Goal: Task Accomplishment & Management: Manage account settings

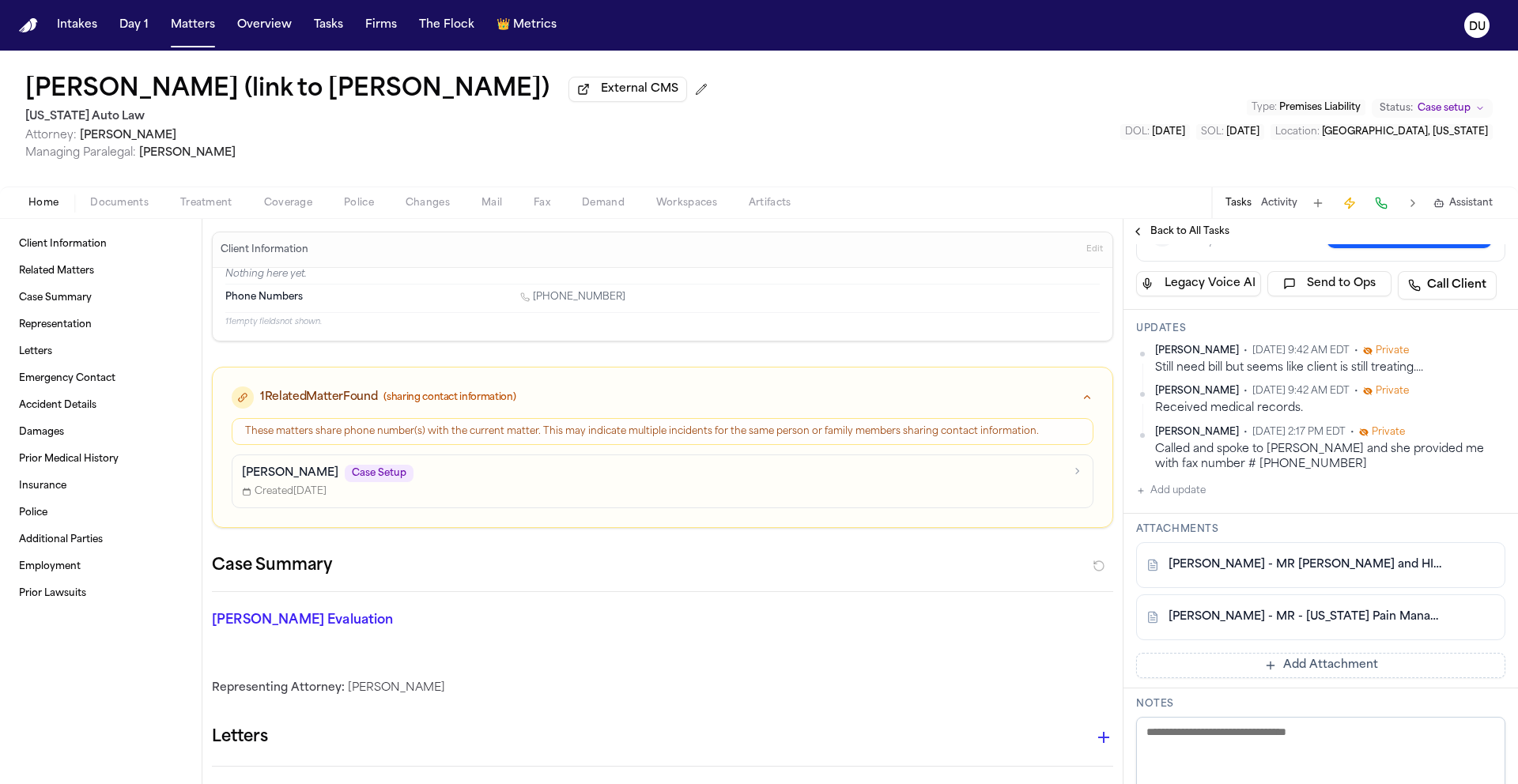
scroll to position [356, 0]
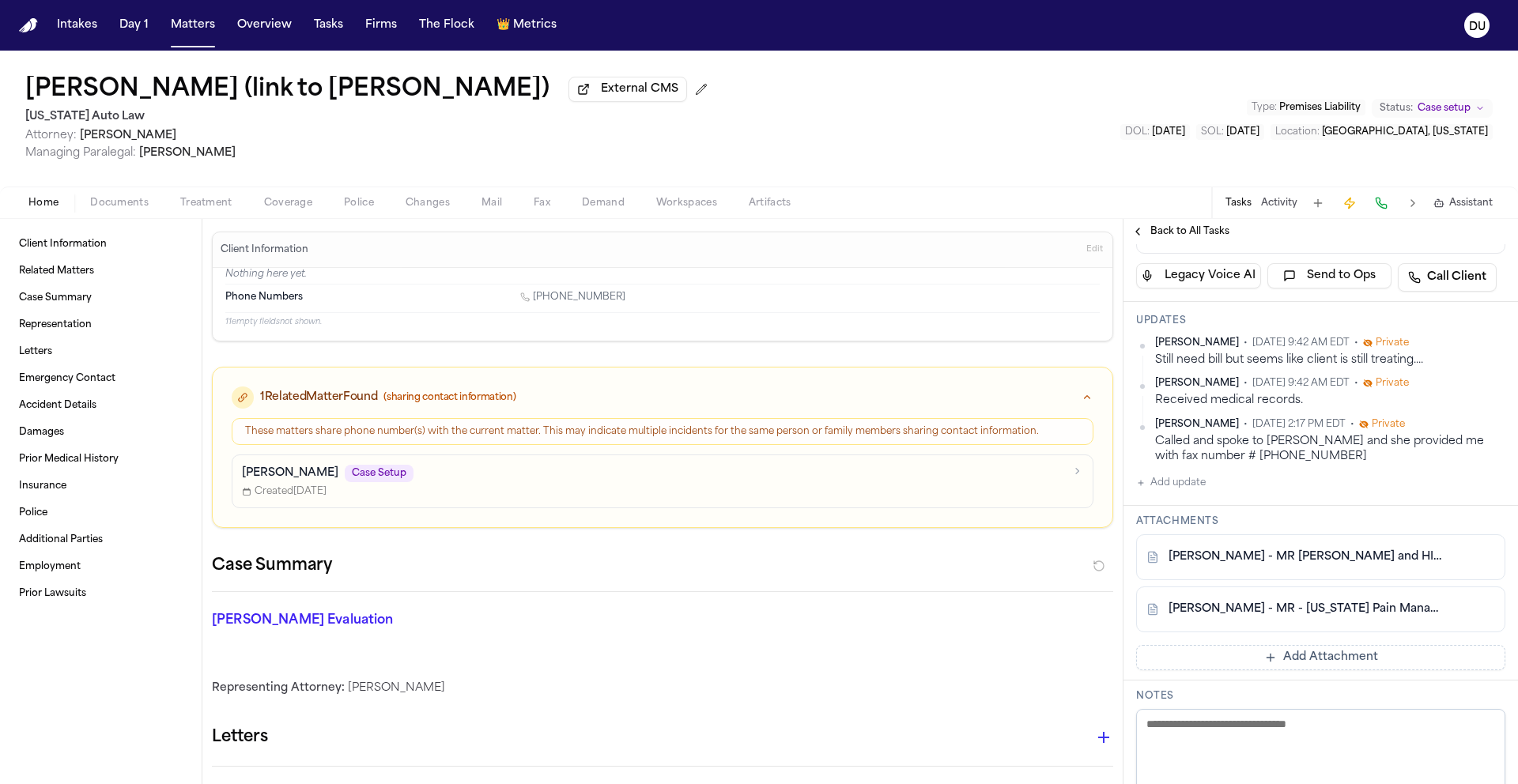
click at [1313, 610] on link "J. Stevenson - MR - Michigan Pain Management - 8.4.25 to 8.8.25" at bounding box center [1305, 609] width 273 height 16
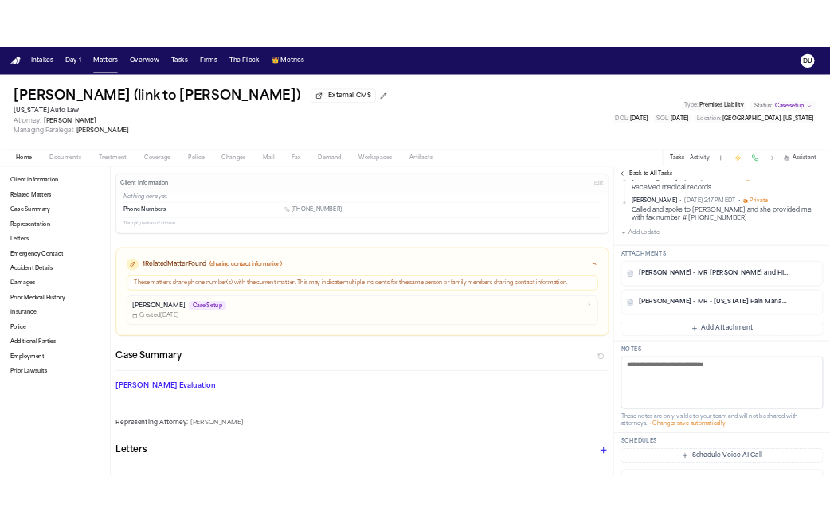
scroll to position [350, 0]
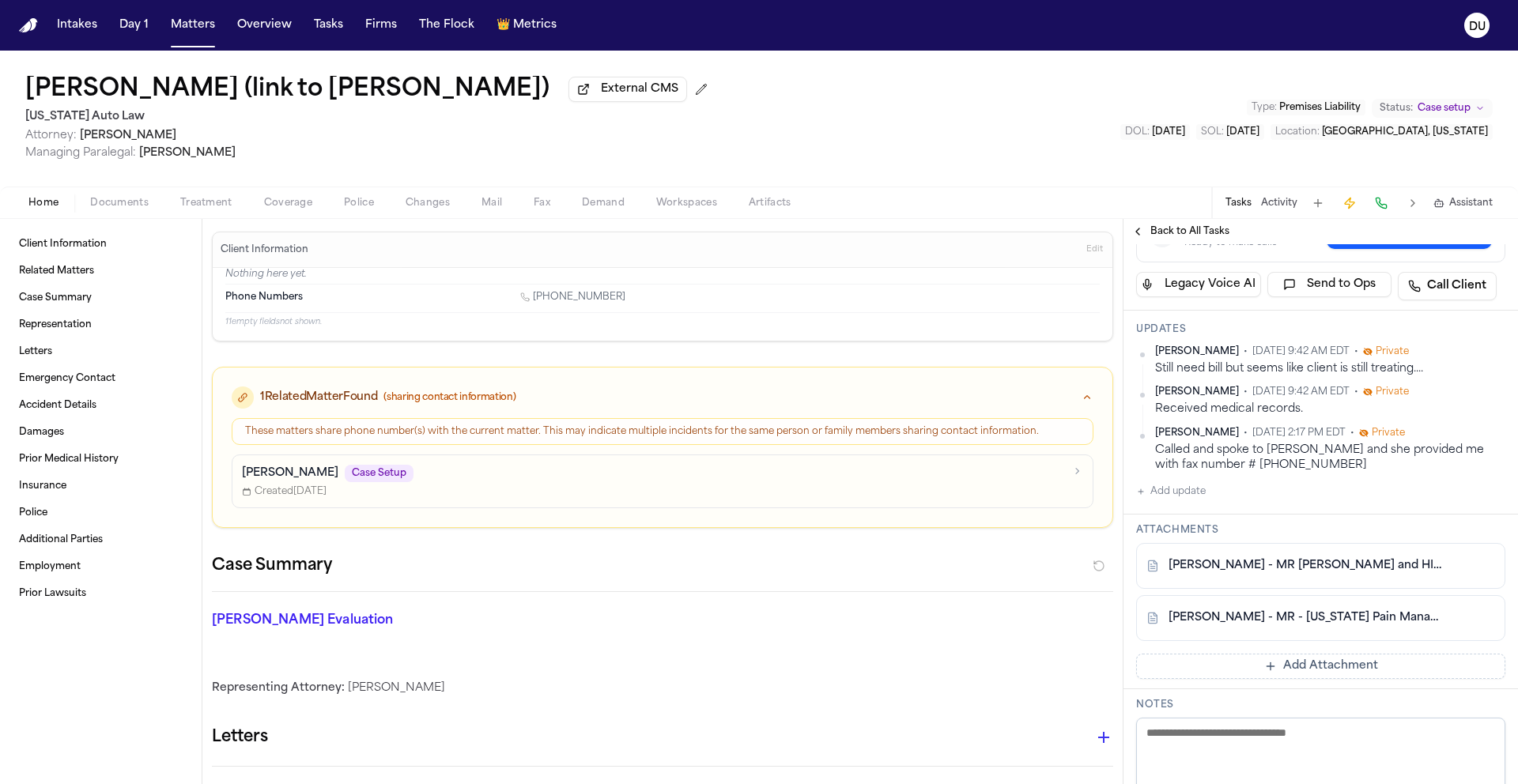
click at [1298, 572] on link "J. Stevenson - MR Request and HIPAA Auth to Michigan Pain Management - 8.25.25" at bounding box center [1305, 566] width 273 height 16
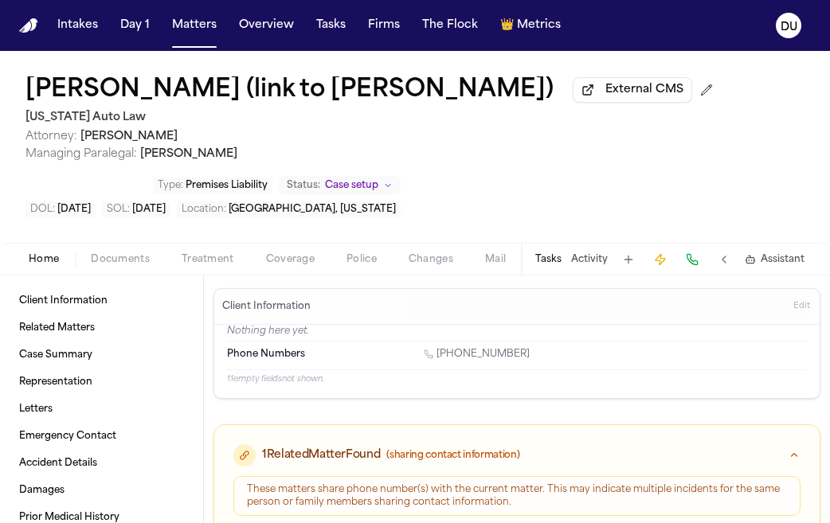
click at [553, 272] on div "Tasks Activity Assistant" at bounding box center [669, 259] width 296 height 31
click at [553, 266] on button "Tasks" at bounding box center [548, 259] width 26 height 13
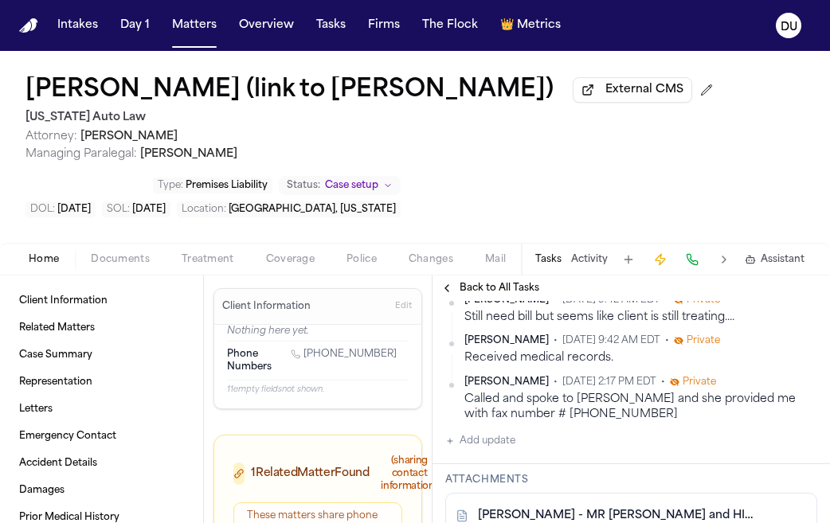
scroll to position [579, 0]
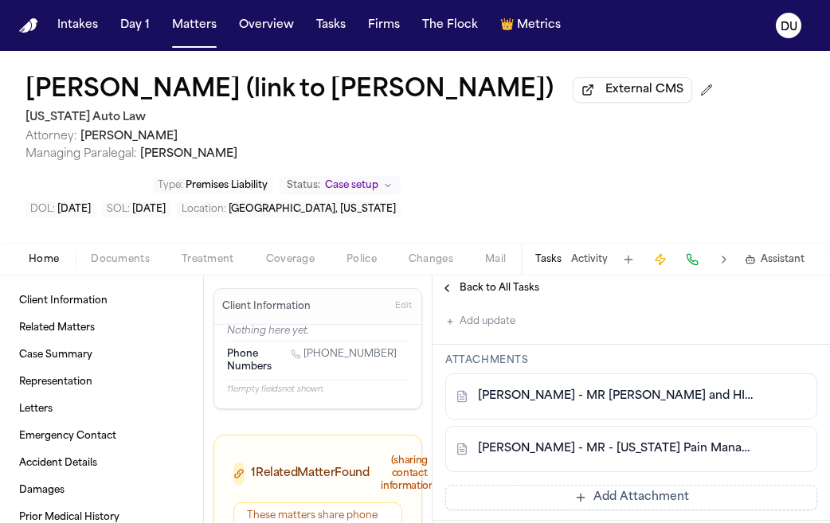
click at [506, 328] on button "Add update" at bounding box center [480, 321] width 70 height 19
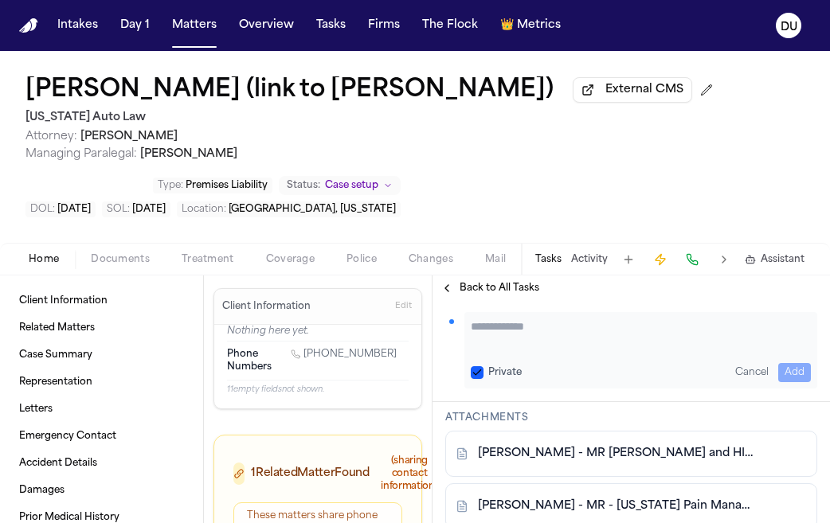
click at [535, 350] on textarea "Add your update" at bounding box center [641, 335] width 340 height 32
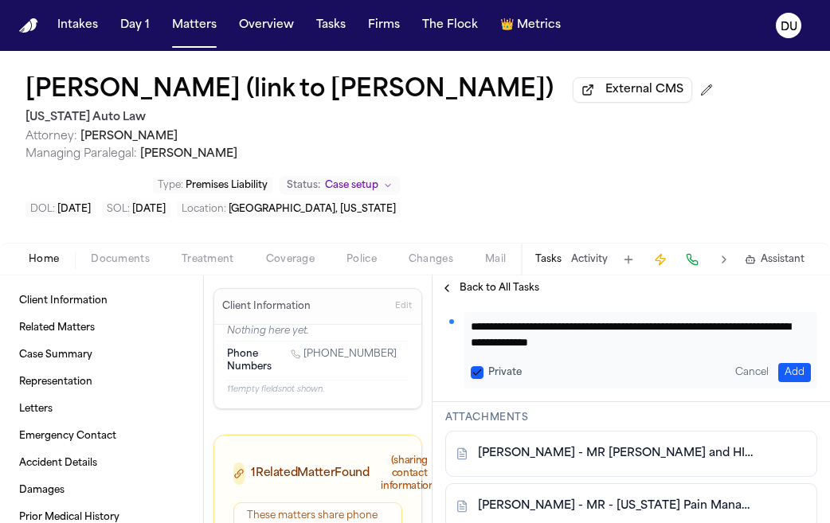
type textarea "**********"
click at [781, 369] on button "Add" at bounding box center [794, 372] width 33 height 19
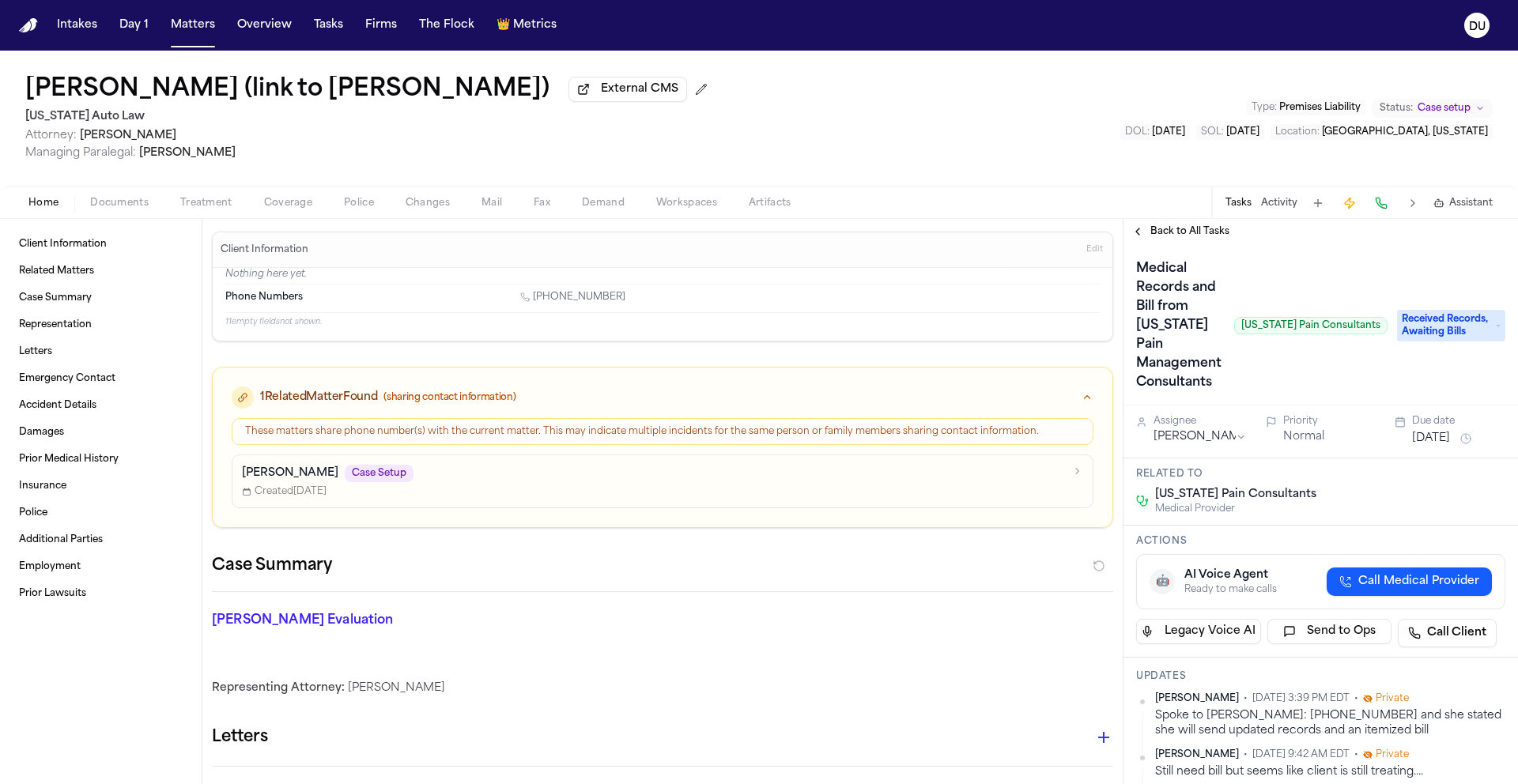
scroll to position [0, 0]
click at [1446, 447] on button "[DATE]" at bounding box center [1431, 440] width 38 height 16
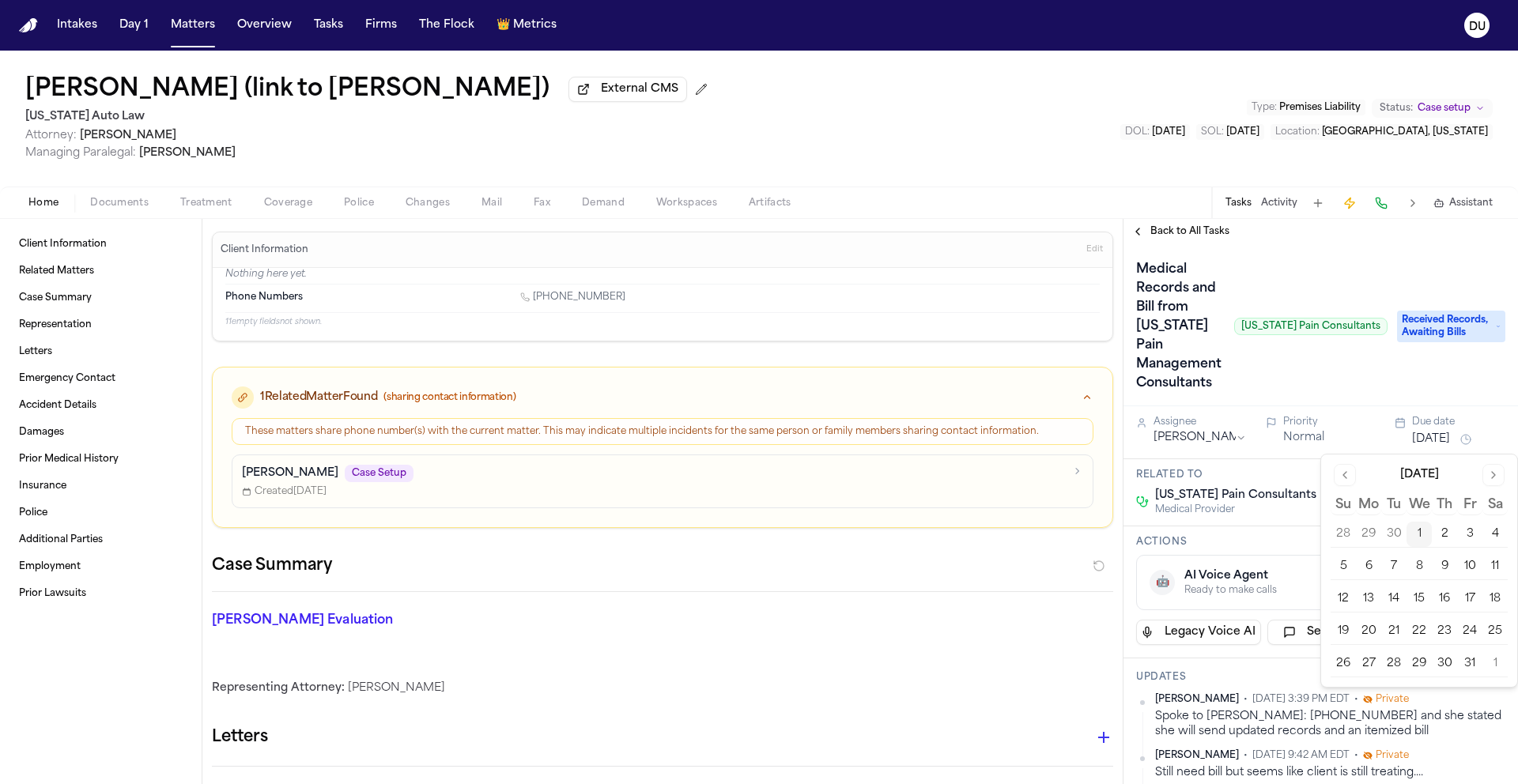
click at [1417, 567] on button "8" at bounding box center [1419, 566] width 25 height 25
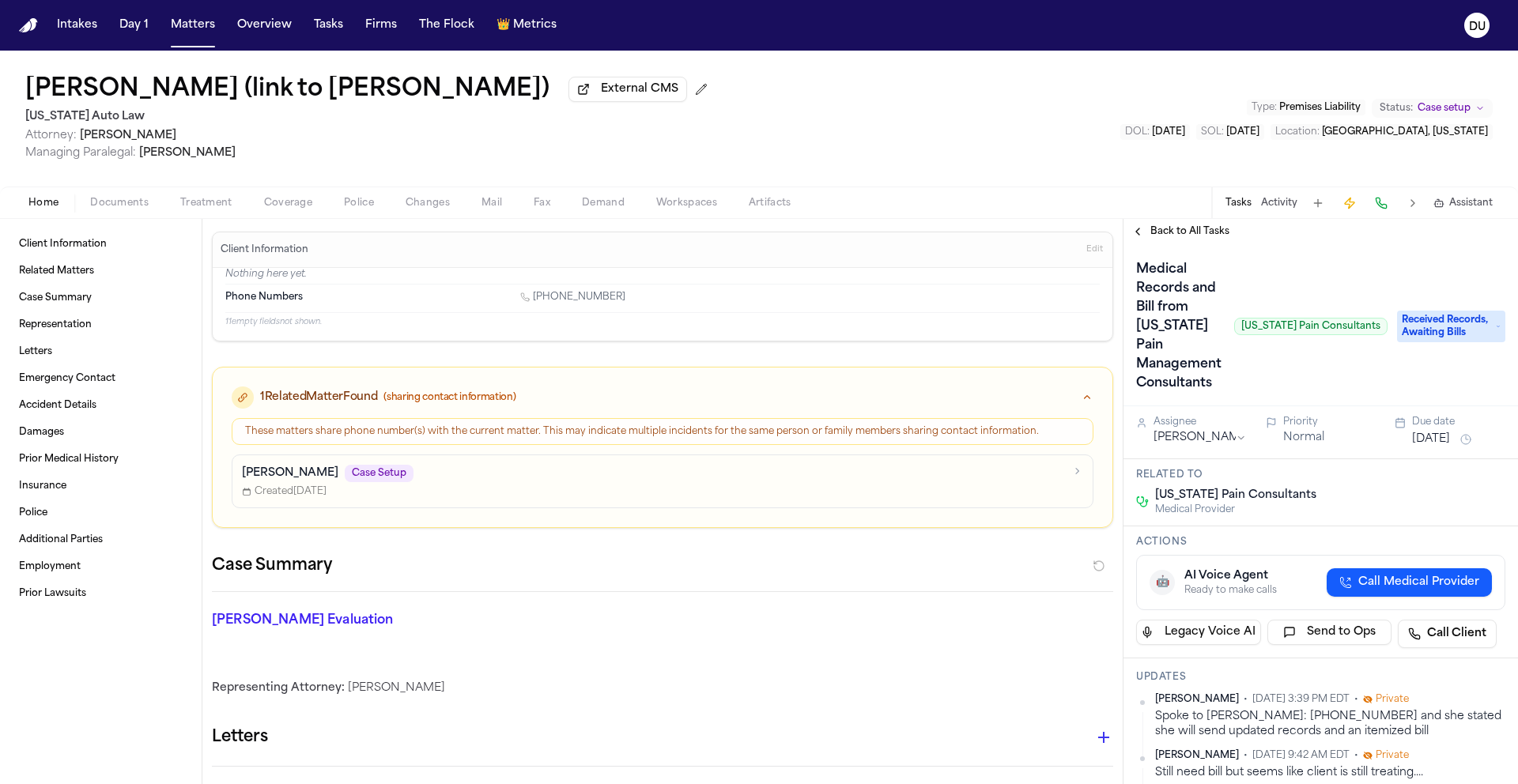
click at [1331, 282] on div "Medical Records and Bill from Michigan Pain Management Consultants Michigan Pai…" at bounding box center [1261, 327] width 251 height 139
click at [1159, 238] on span "Back to All Tasks" at bounding box center [1190, 231] width 79 height 13
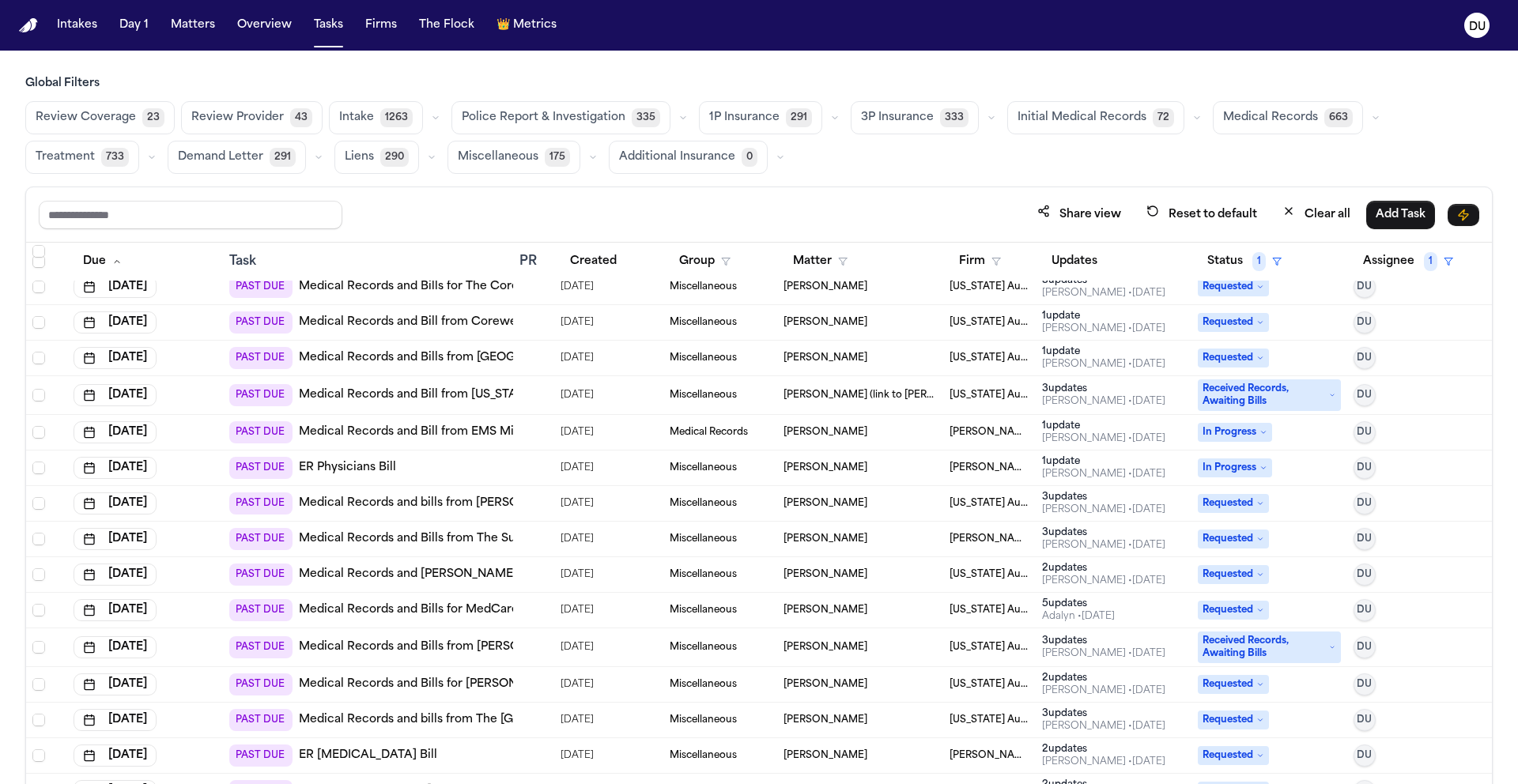
scroll to position [99, 0]
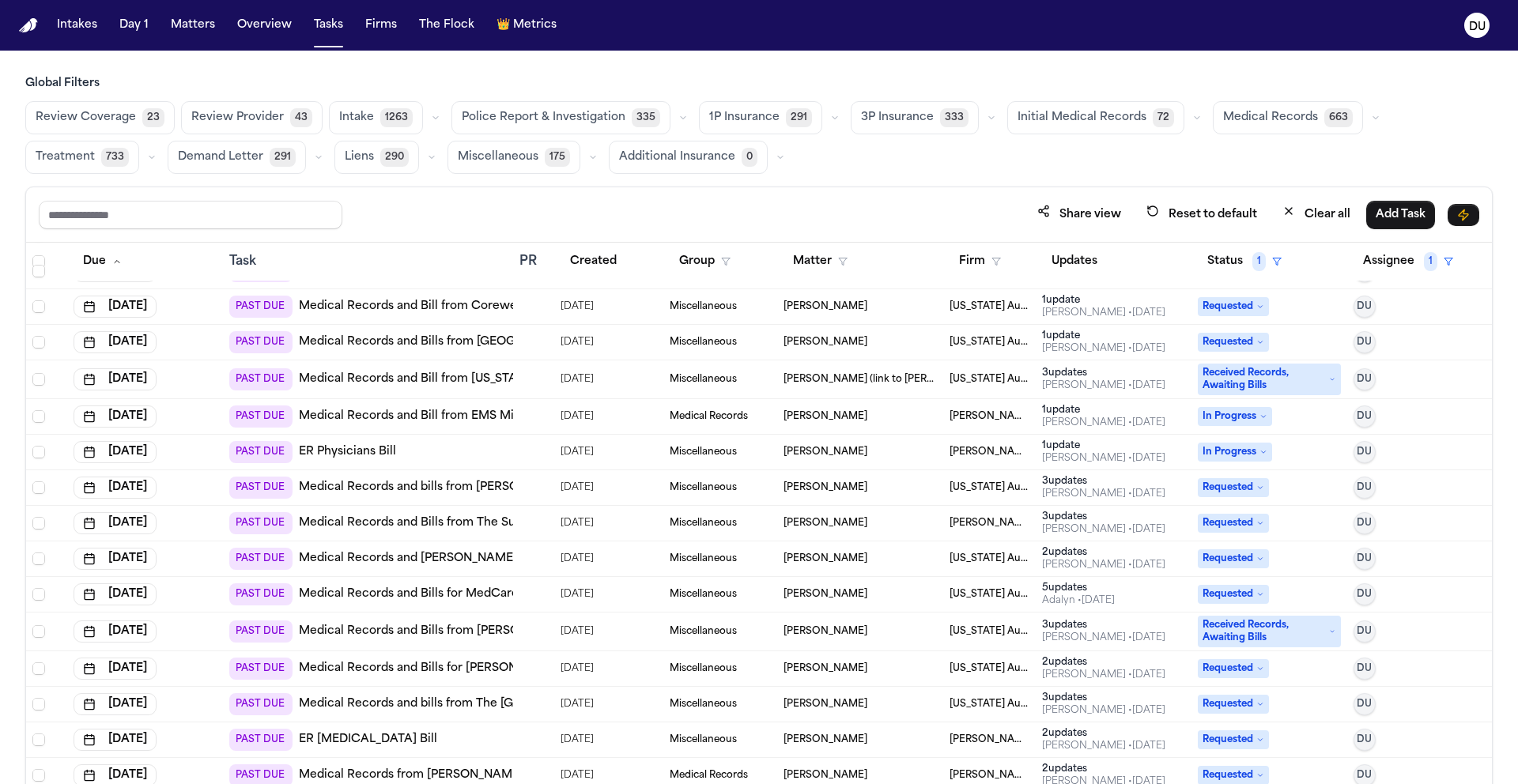
click at [470, 417] on link "Medical Records and Bill from EMS Miramar Fire Rescue" at bounding box center [458, 417] width 319 height 16
click at [355, 456] on link "ER Physicians Bill" at bounding box center [347, 453] width 97 height 16
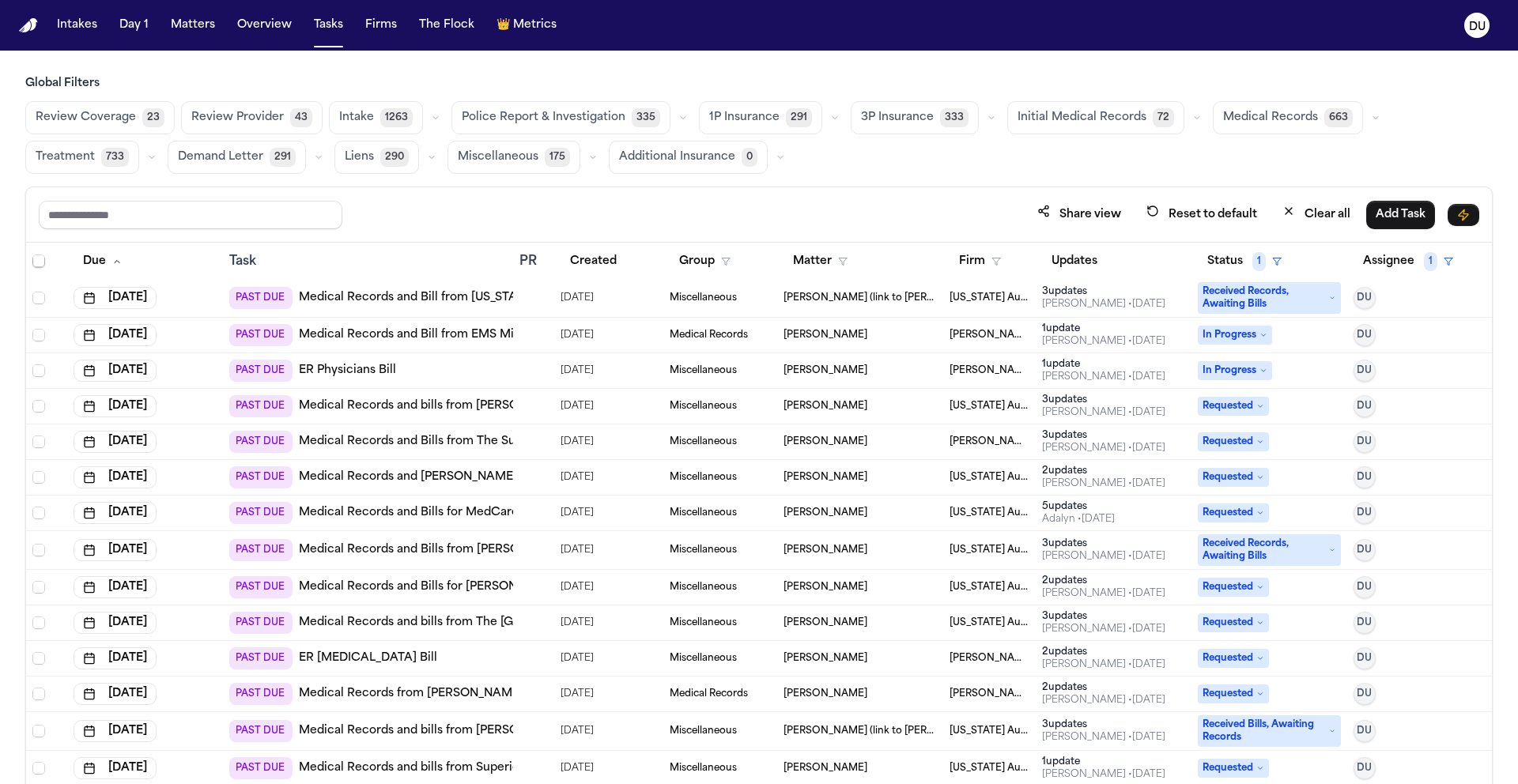
scroll to position [183, 0]
click at [431, 442] on link "Medical Records and Bills from The Surgery Center at Doral (Follow Up)" at bounding box center [548, 440] width 498 height 16
click at [407, 475] on link "Medical Records and Bill from Get Well Urgent Care of Dearborn" at bounding box center [556, 475] width 515 height 16
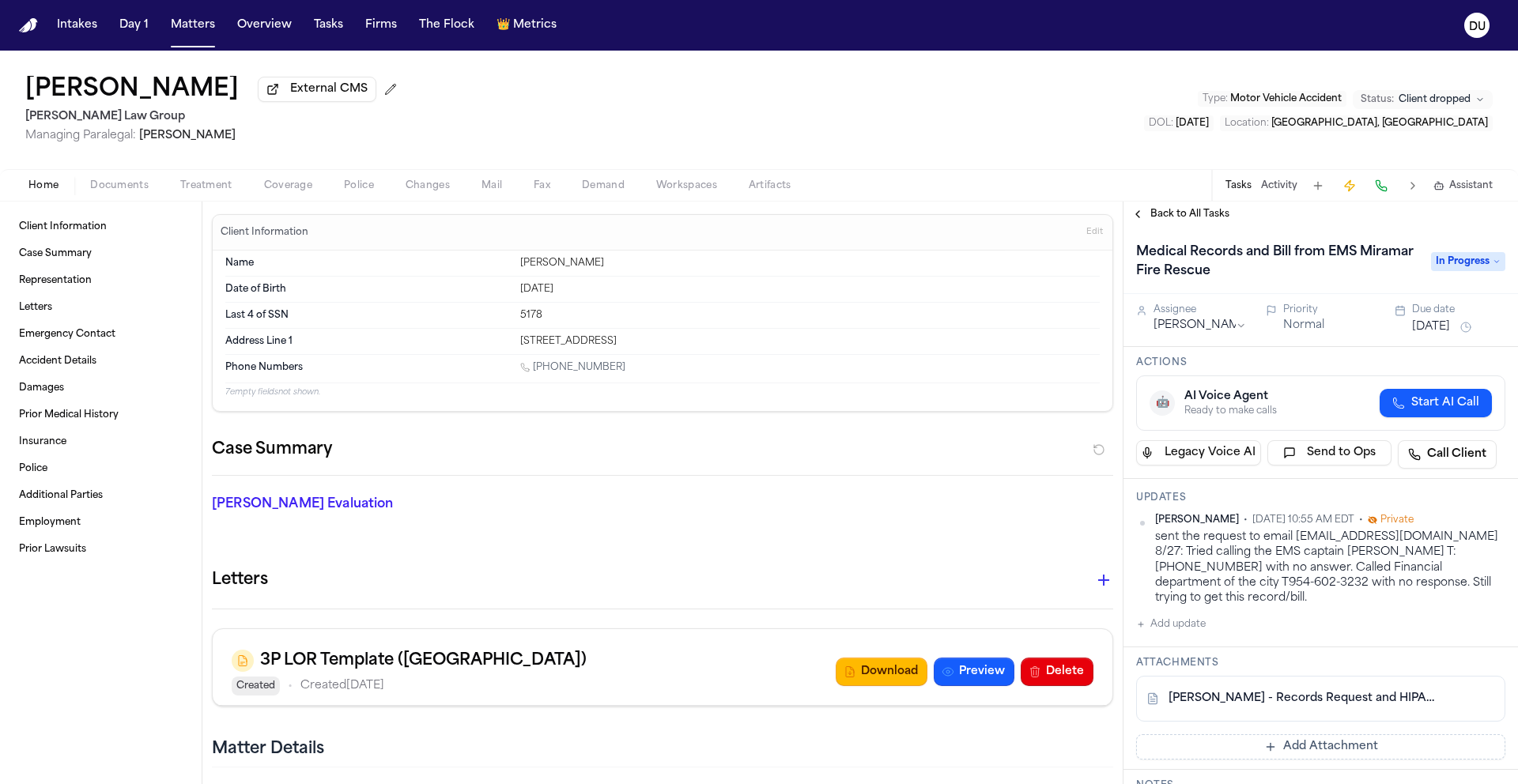
click at [1180, 617] on button "Add update" at bounding box center [1171, 624] width 69 height 19
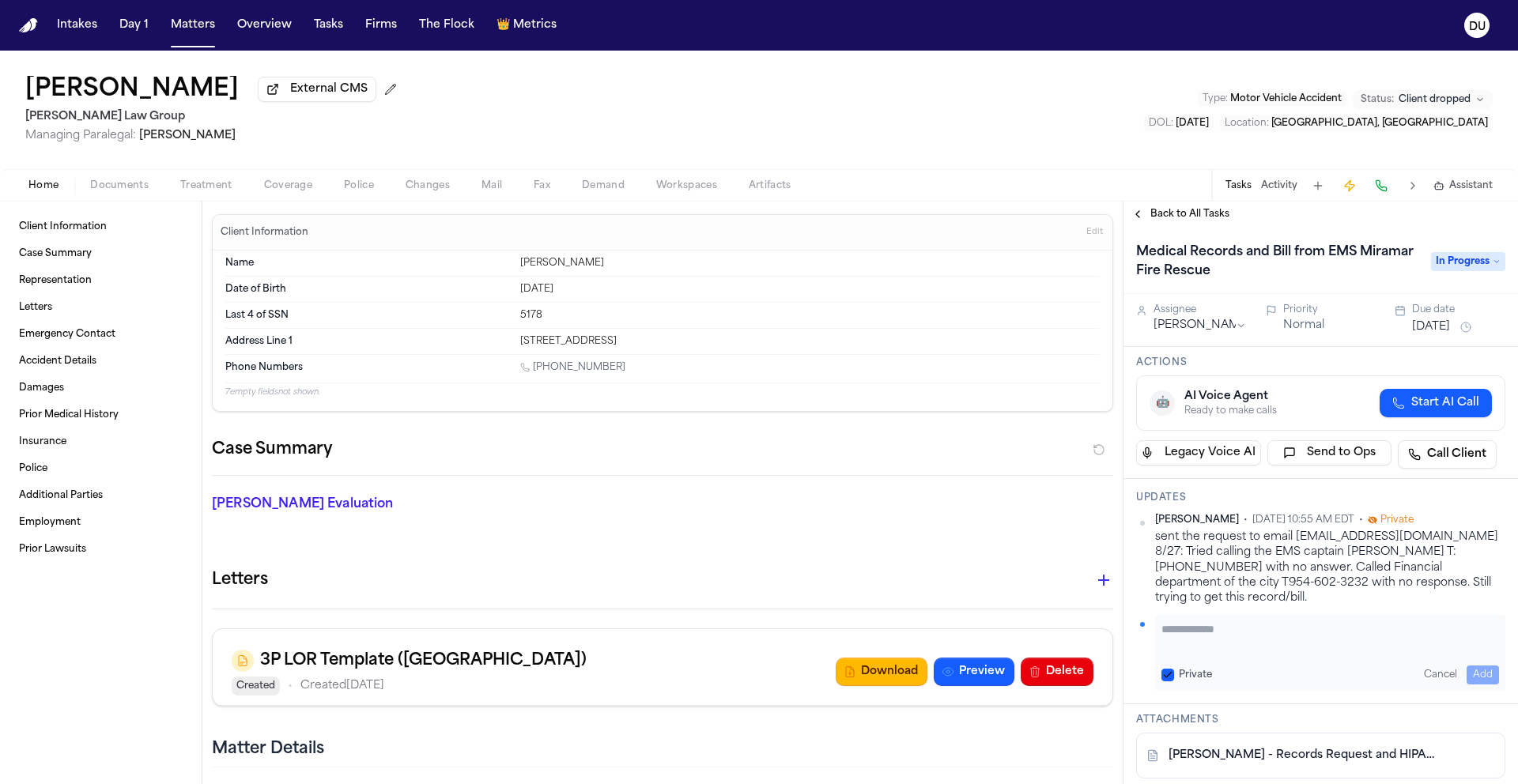
click at [1275, 621] on textarea "Add your update" at bounding box center [1330, 637] width 338 height 32
type textarea "**********"
click at [1481, 665] on button "Add" at bounding box center [1482, 674] width 33 height 19
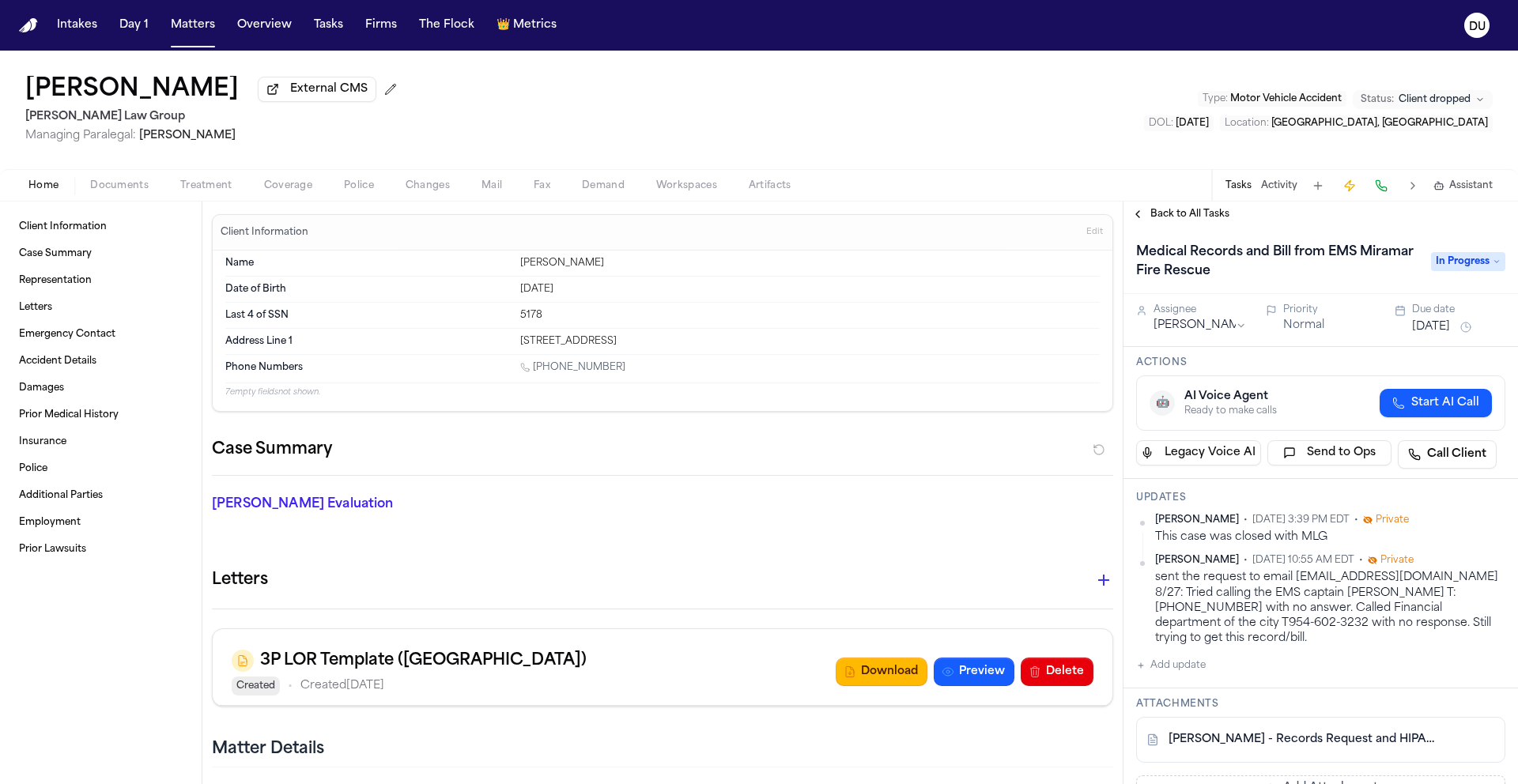
click at [1467, 266] on span "In Progress" at bounding box center [1467, 261] width 74 height 19
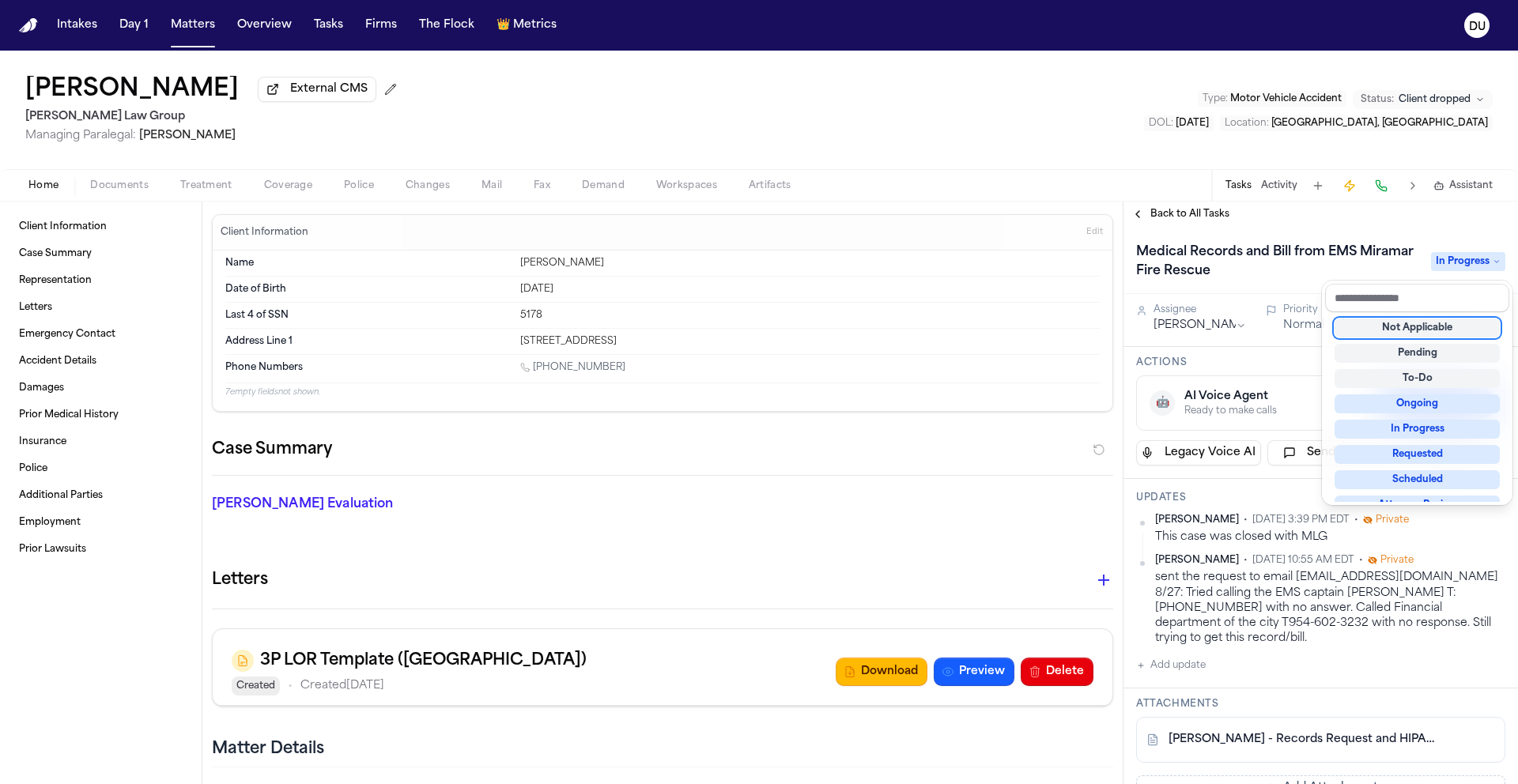
click at [1423, 325] on div "Not Applicable" at bounding box center [1417, 327] width 165 height 19
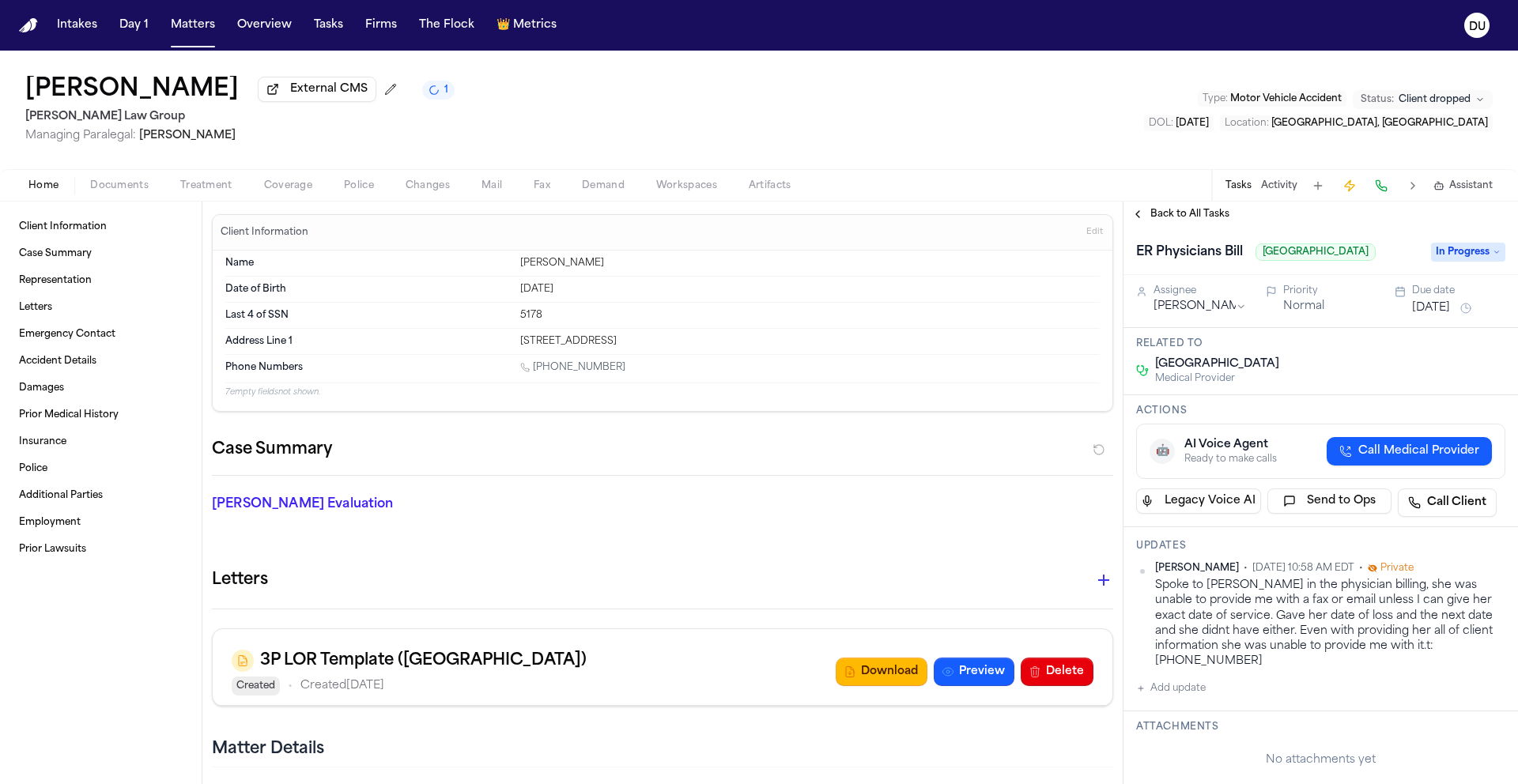
click at [1453, 258] on span "In Progress" at bounding box center [1467, 251] width 74 height 19
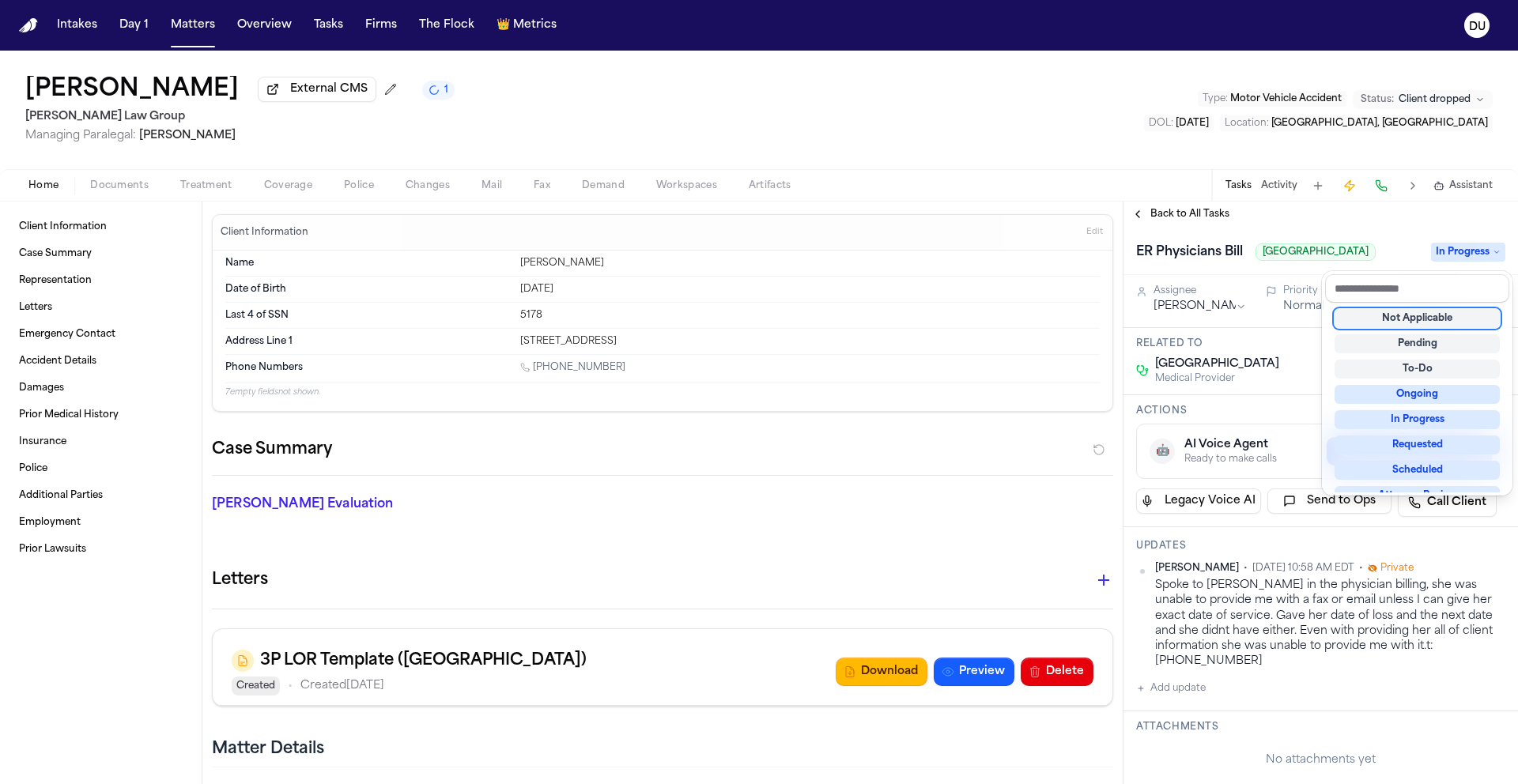
click at [1420, 317] on div "Not Applicable" at bounding box center [1417, 318] width 165 height 19
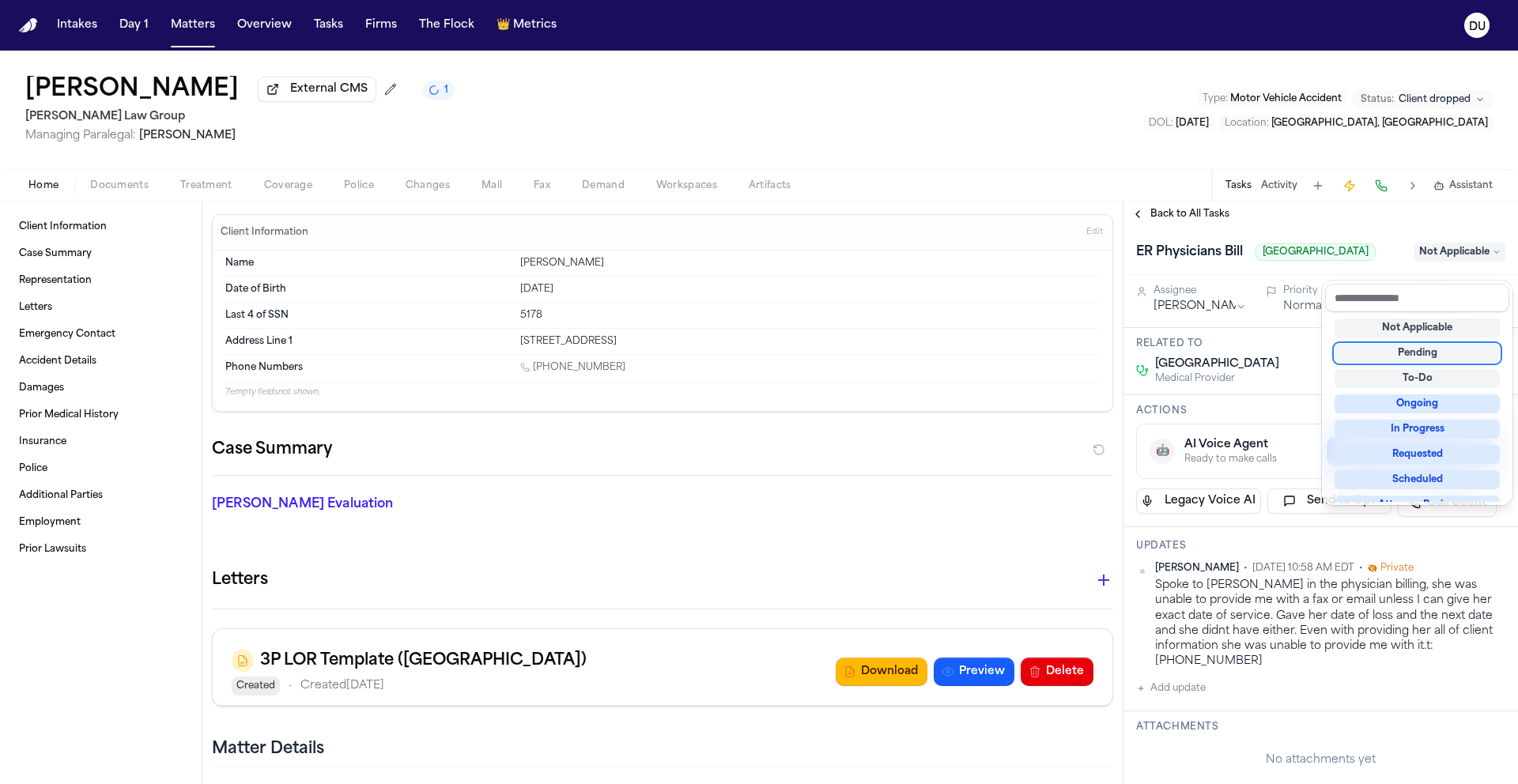
click at [1173, 714] on div "ER Physicians Bill Memorial Regional Hospital Not Applicable Assignee Daniela U…" at bounding box center [1320, 768] width 394 height 1083
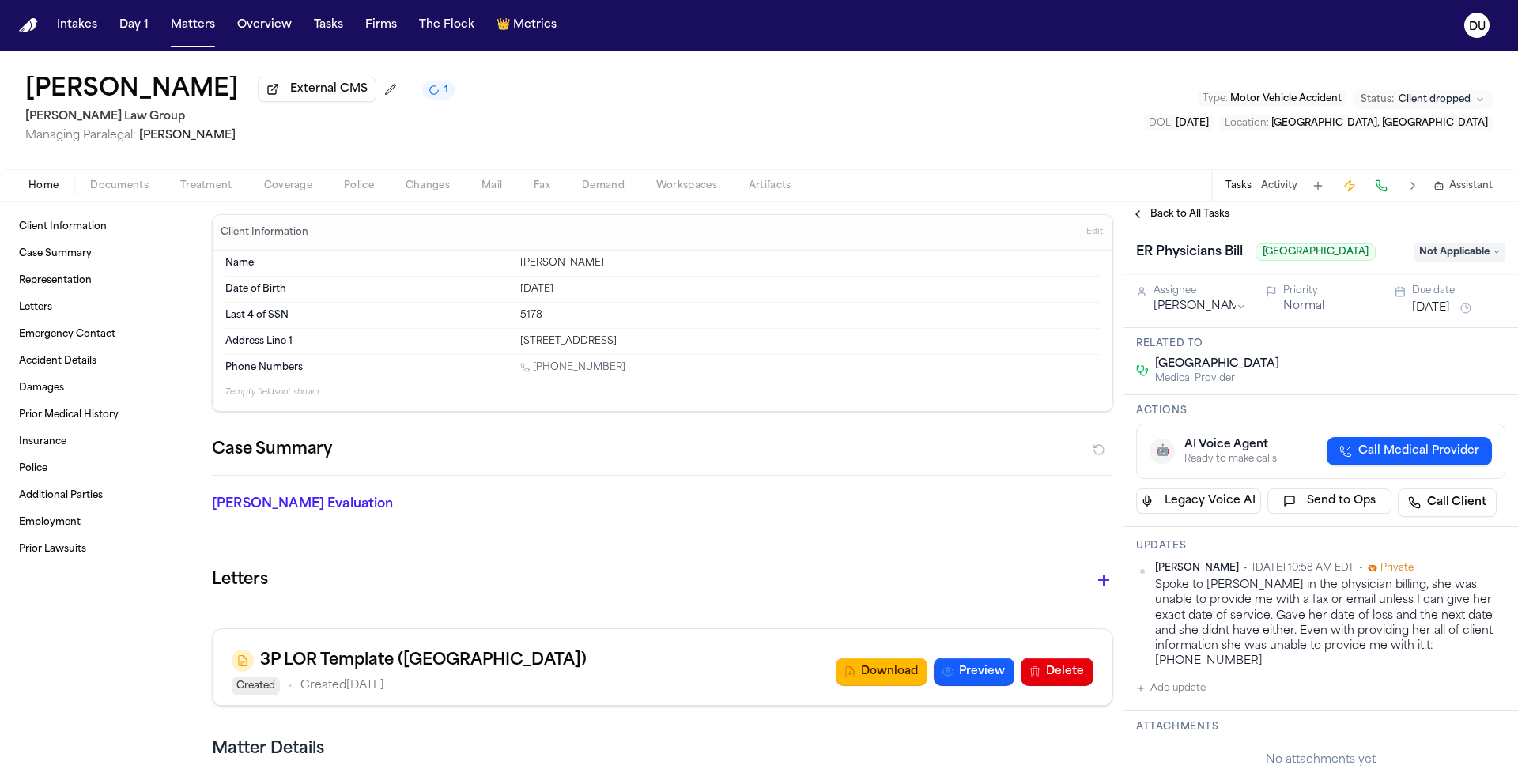
click at [1178, 698] on button "Add update" at bounding box center [1171, 688] width 69 height 19
click at [1228, 700] on div "Daniela Uribe • Aug 28, 2025 10:58 AM EDT • Private Spoke to Claudia in the phy…" at bounding box center [1320, 658] width 369 height 193
click at [1224, 717] on textarea "Add your update" at bounding box center [1330, 701] width 338 height 32
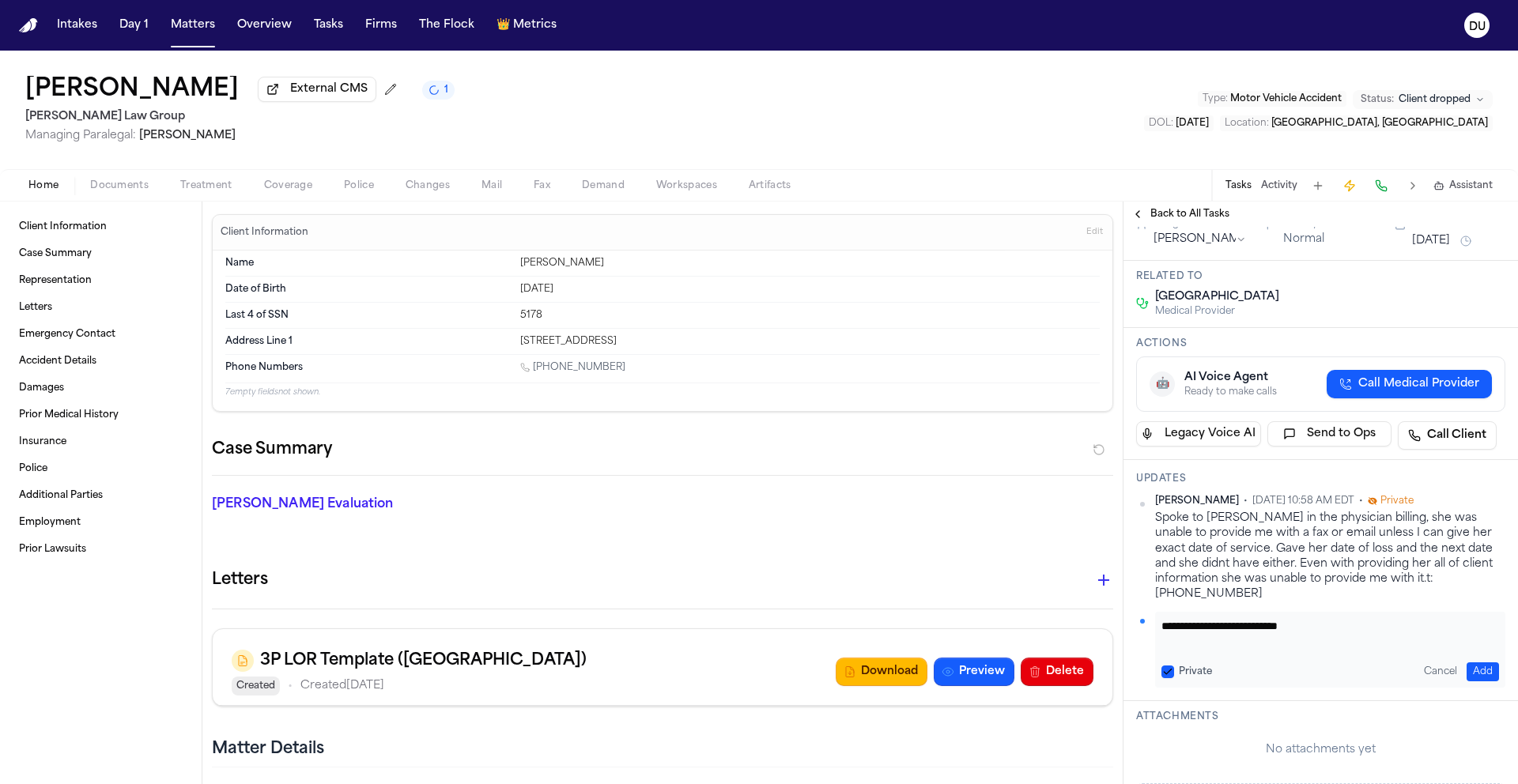
scroll to position [329, 0]
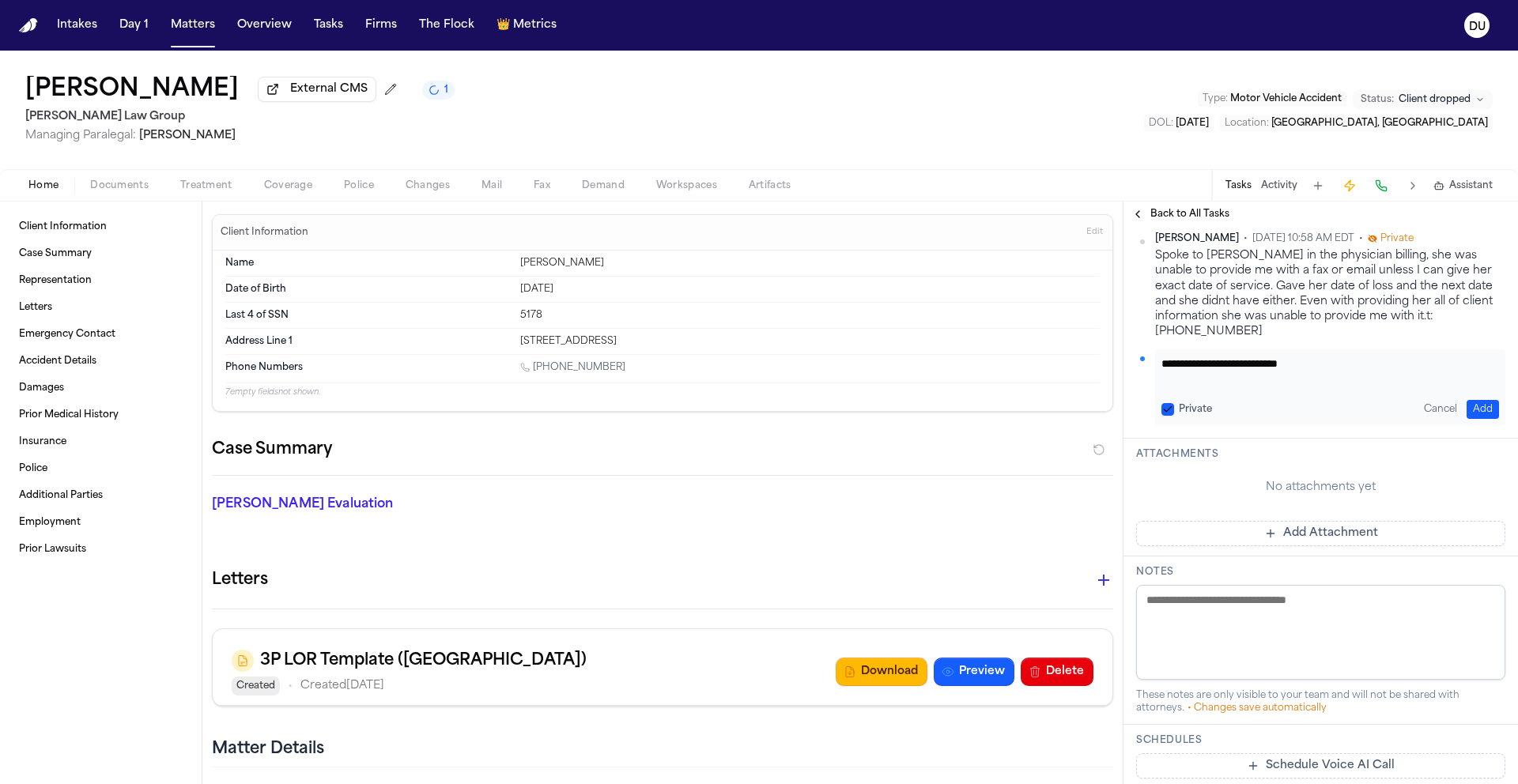
type textarea "**********"
click at [1466, 419] on button "Add" at bounding box center [1482, 409] width 33 height 19
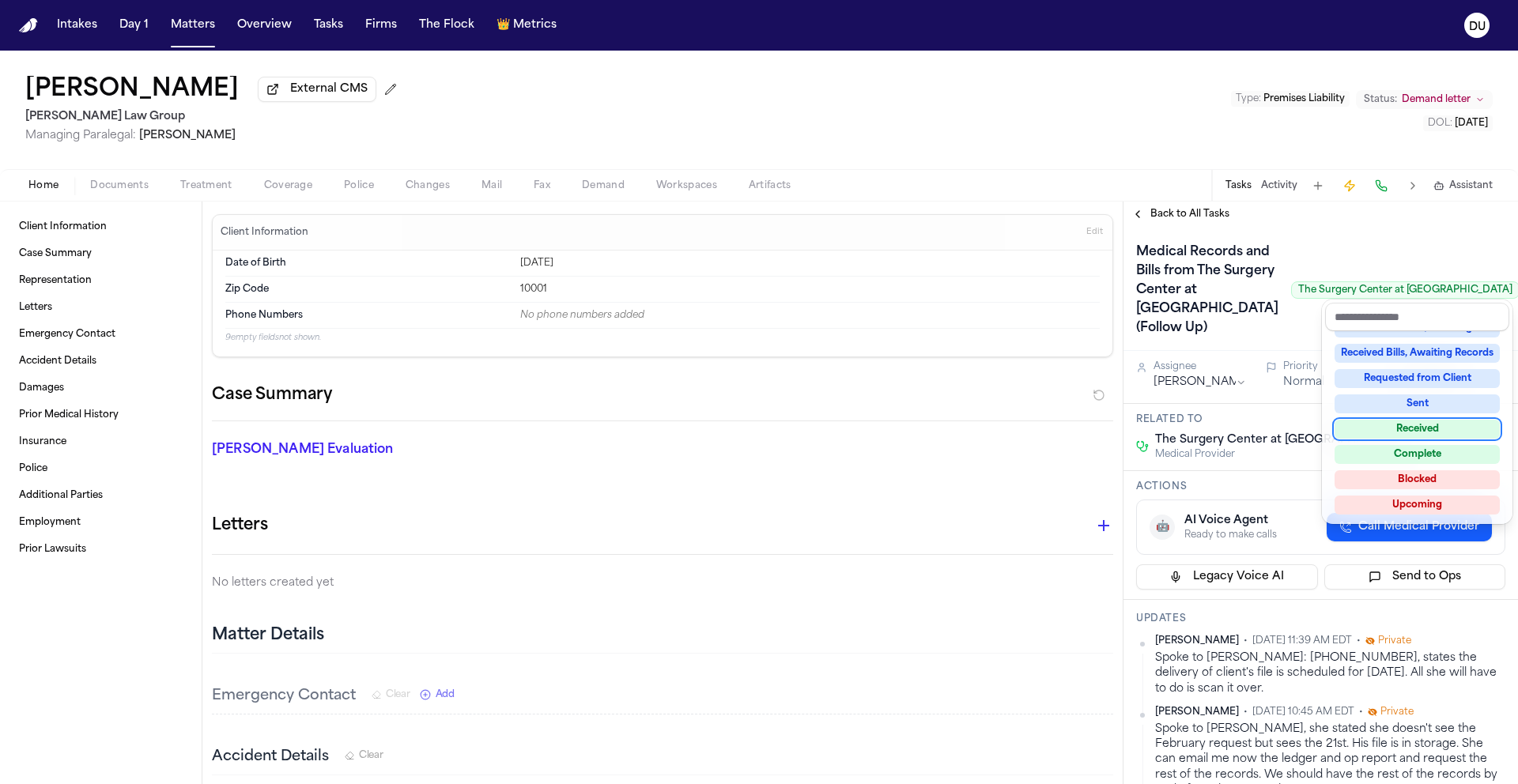
click at [1423, 430] on div "Received" at bounding box center [1417, 429] width 165 height 19
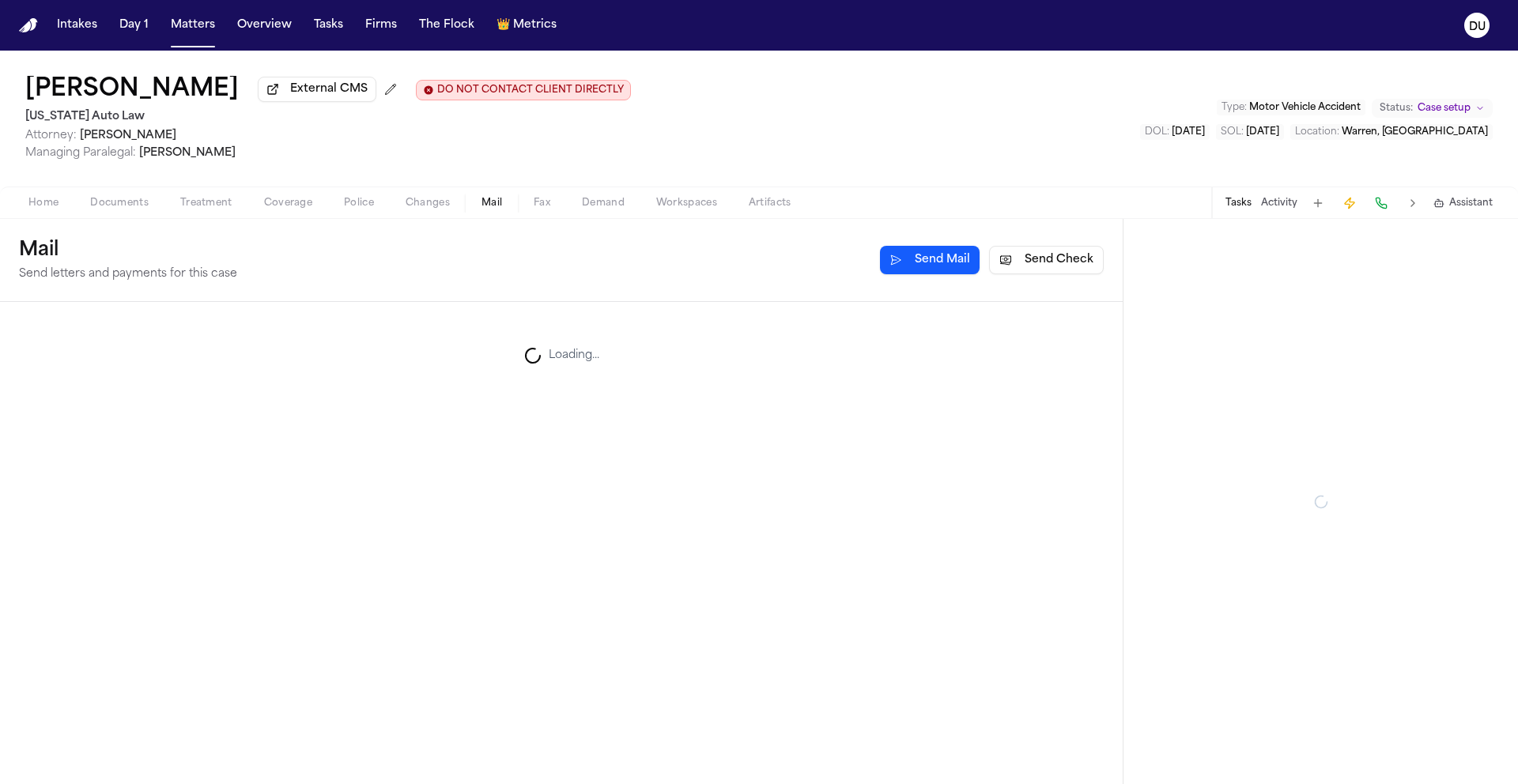
click at [493, 200] on span "Mail" at bounding box center [491, 202] width 21 height 13
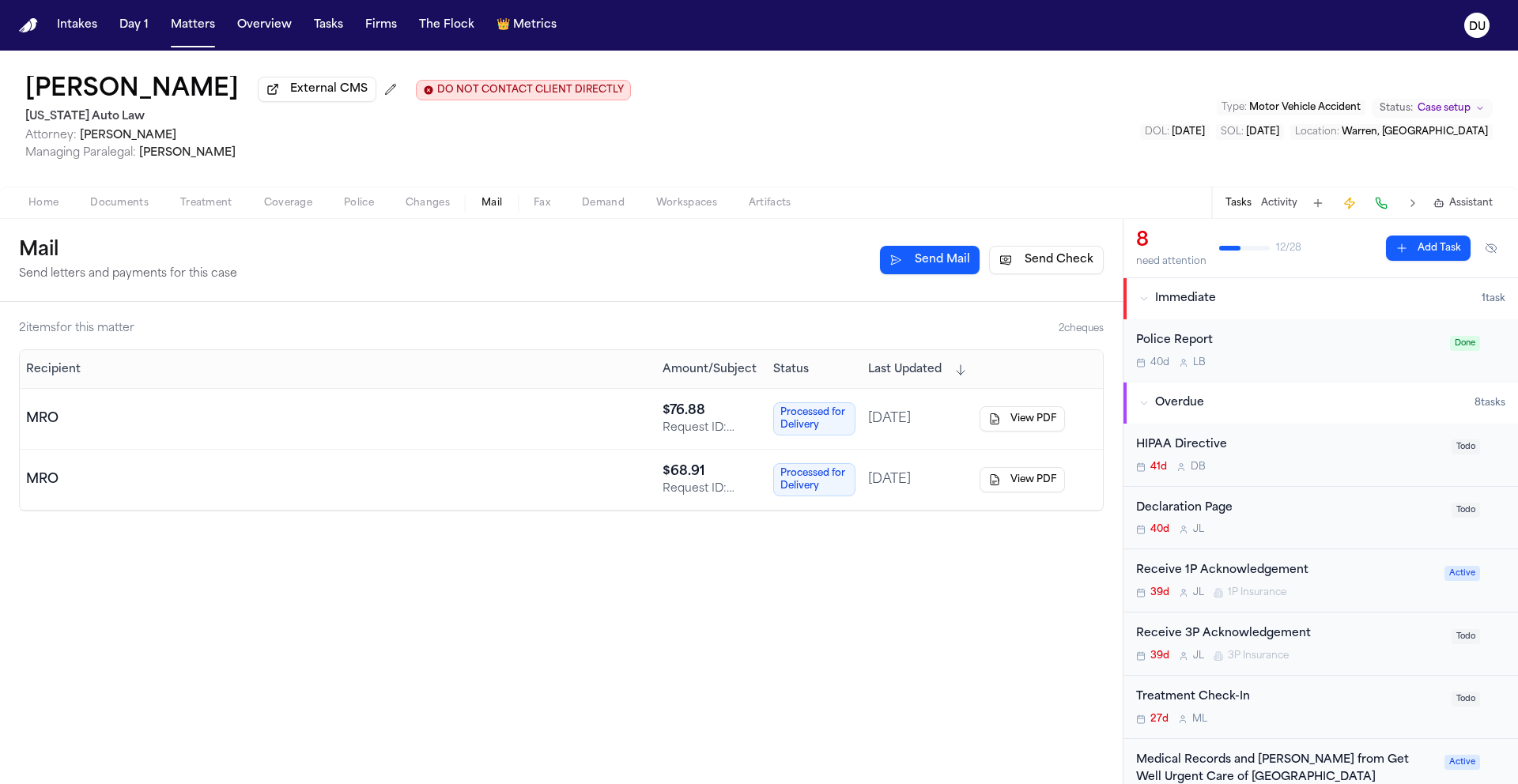
click at [1041, 427] on button "View PDF" at bounding box center [1023, 418] width 85 height 25
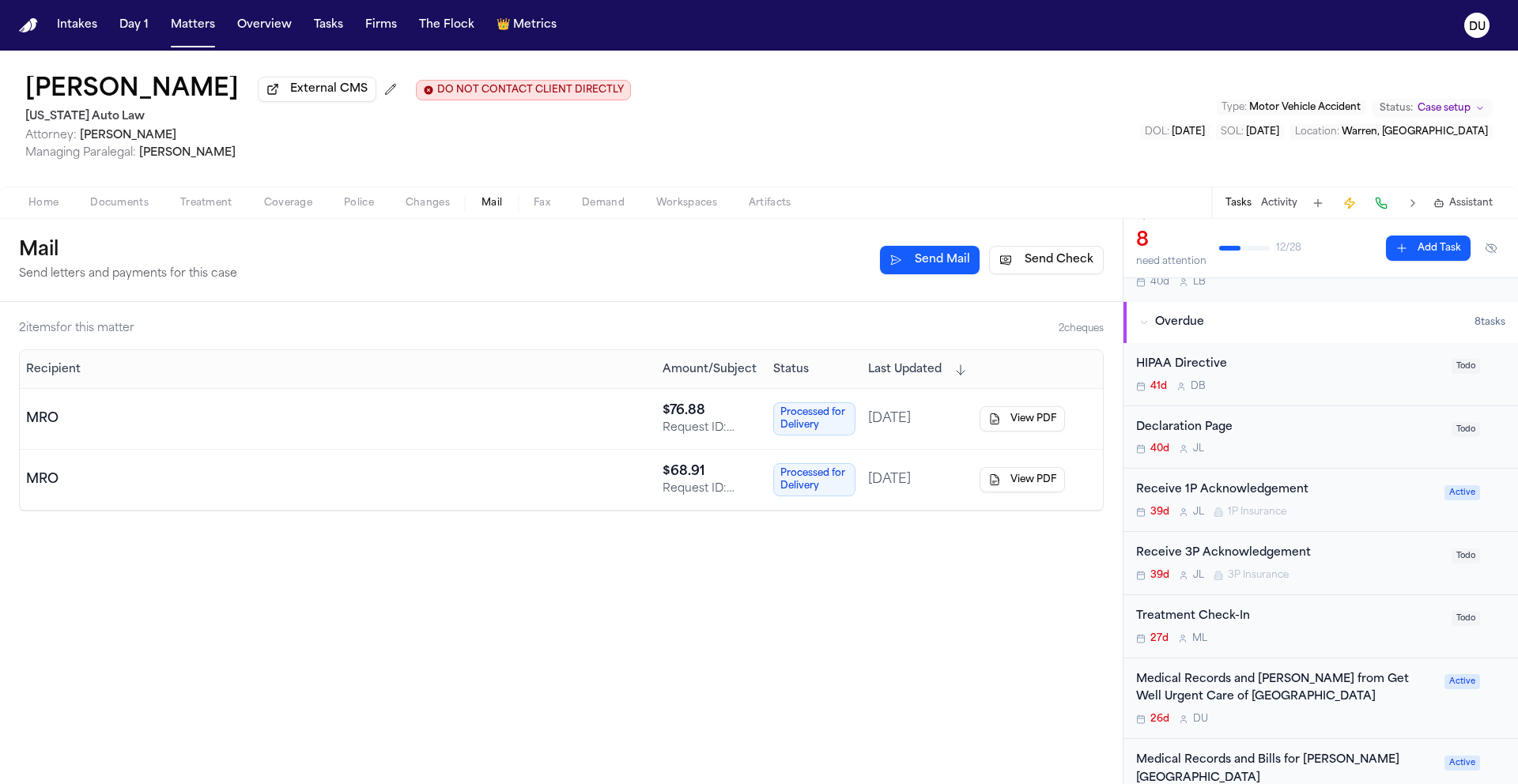
scroll to position [303, 0]
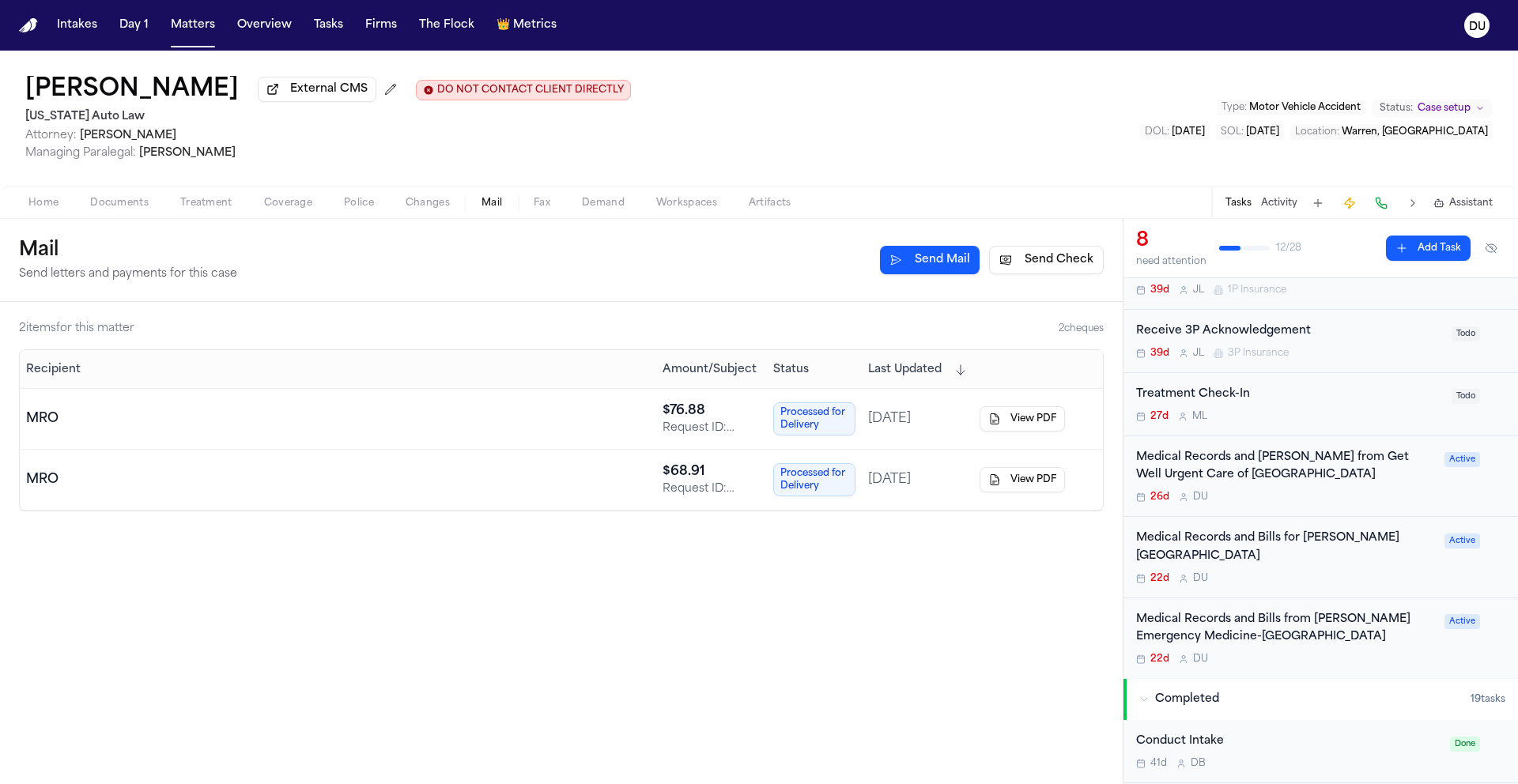
click at [1208, 456] on div "Medical Records and [PERSON_NAME] from Get Well Urgent Care of [GEOGRAPHIC_DATA]" at bounding box center [1285, 466] width 299 height 37
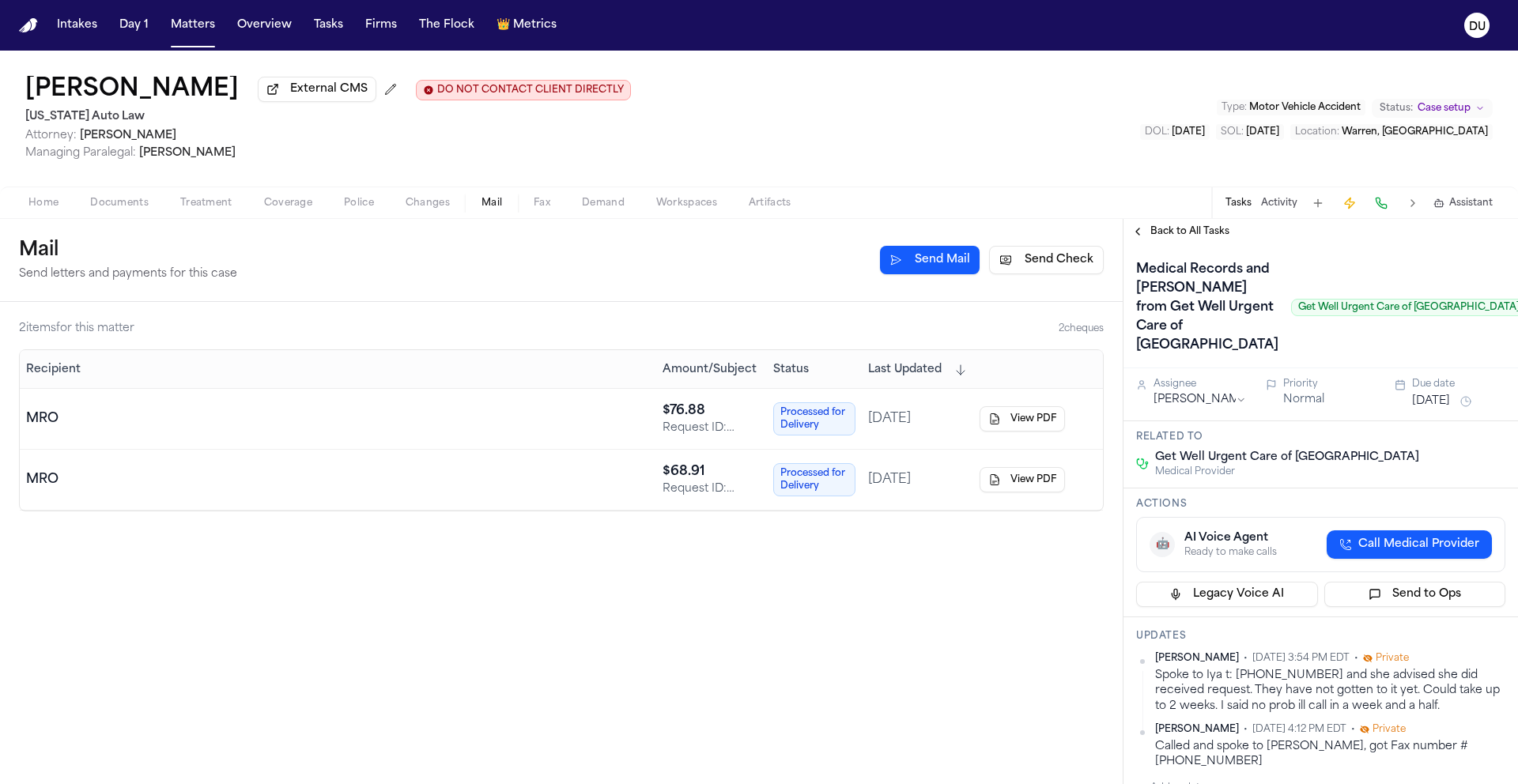
scroll to position [327, 0]
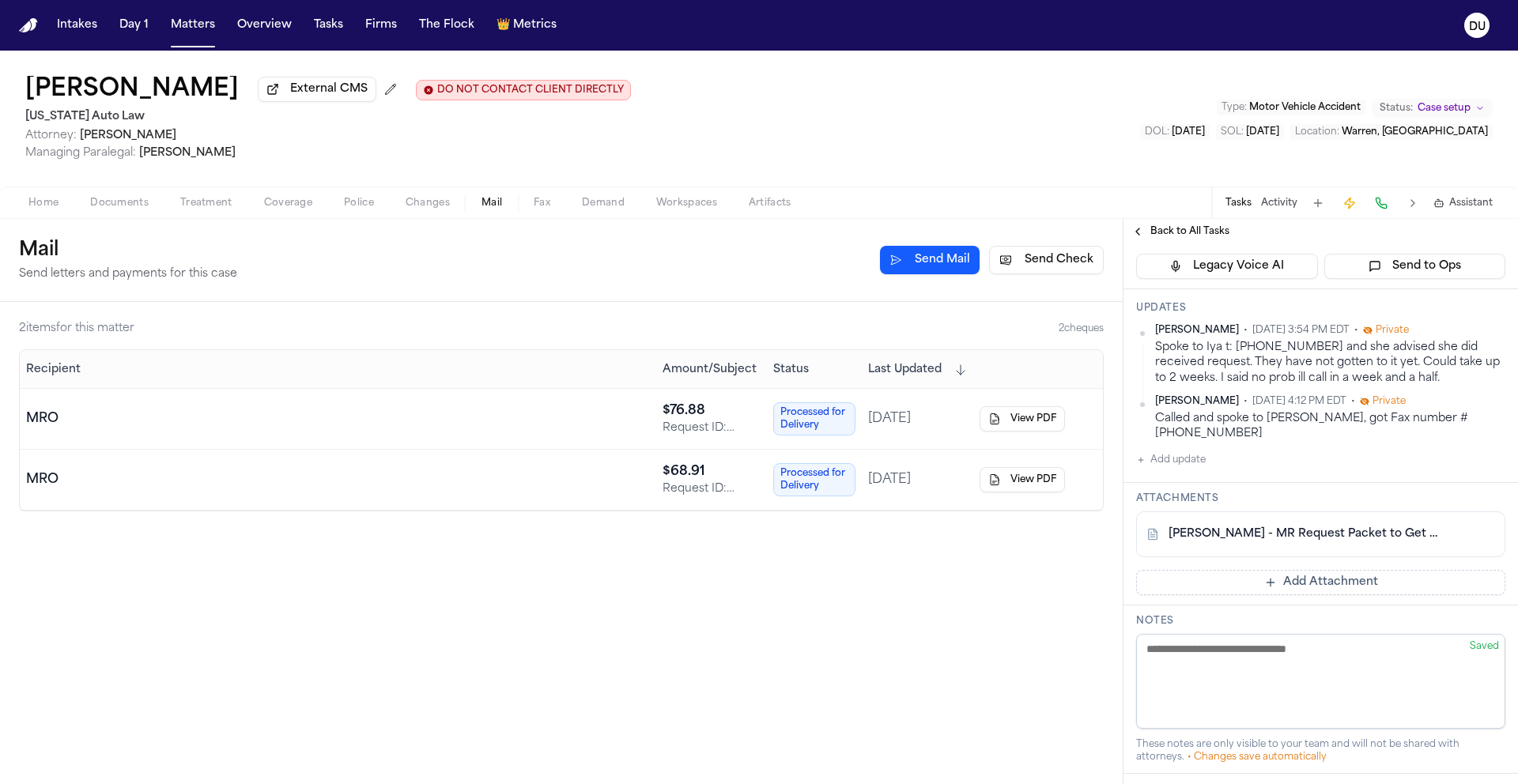
click at [1325, 530] on div "L. Taylor-Hunter - MR Request Packet to Get Well Urgent Care - 8.25.25" at bounding box center [1320, 534] width 369 height 46
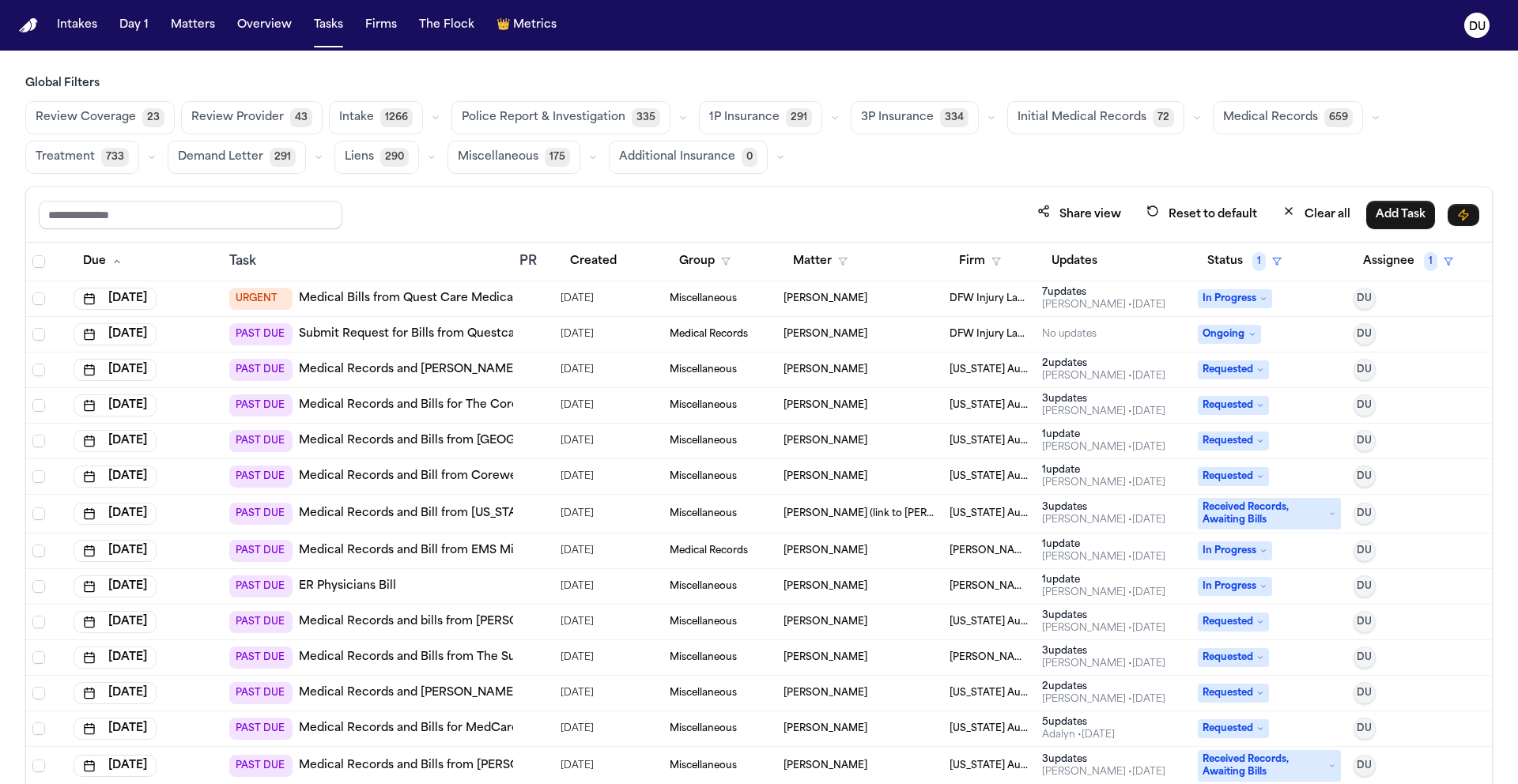
click at [29, 21] on img "Home" at bounding box center [28, 25] width 19 height 15
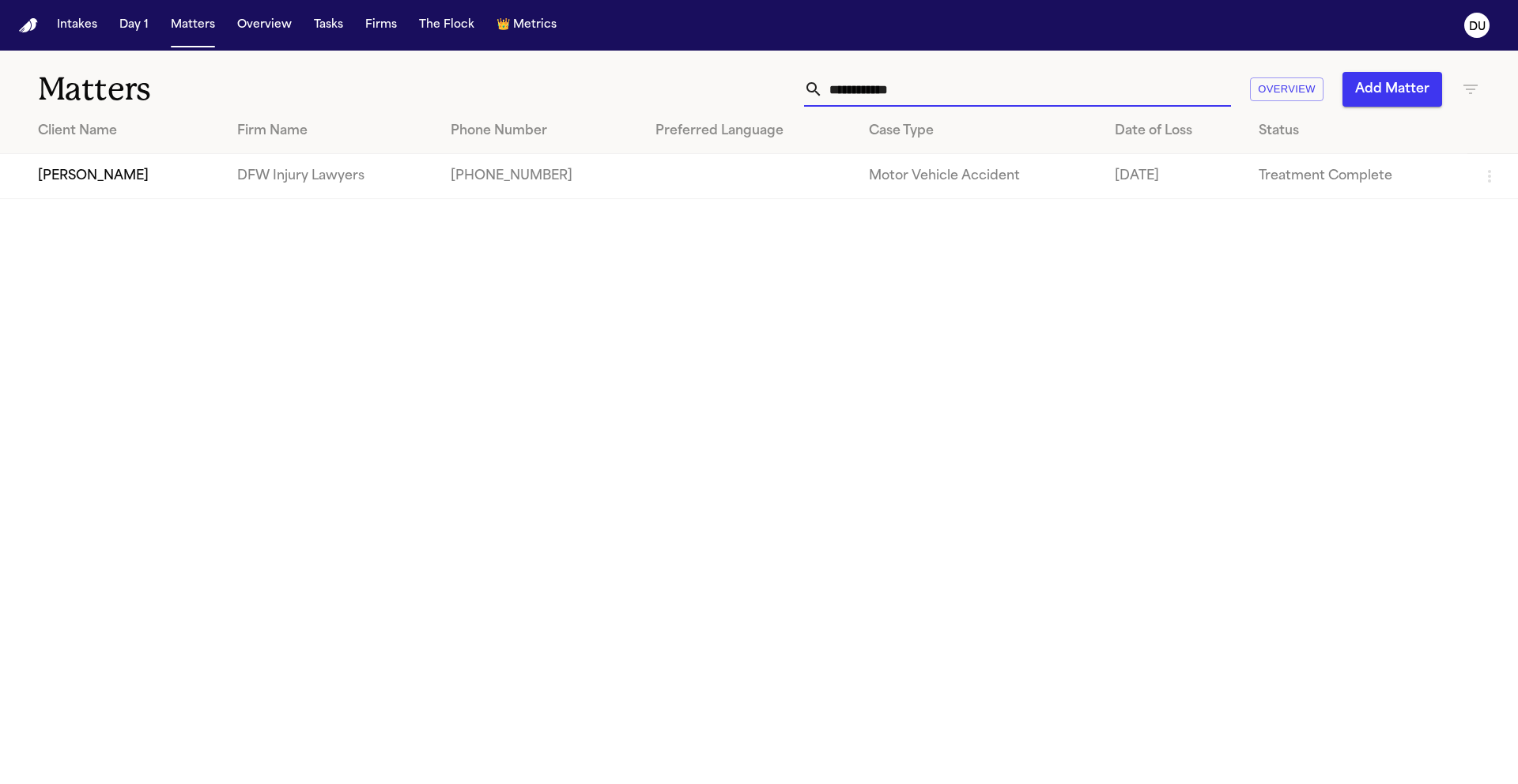
drag, startPoint x: 963, startPoint y: 89, endPoint x: 801, endPoint y: 83, distance: 162.1
click at [801, 83] on div "**********" at bounding box center [969, 88] width 1023 height 35
type input "**********"
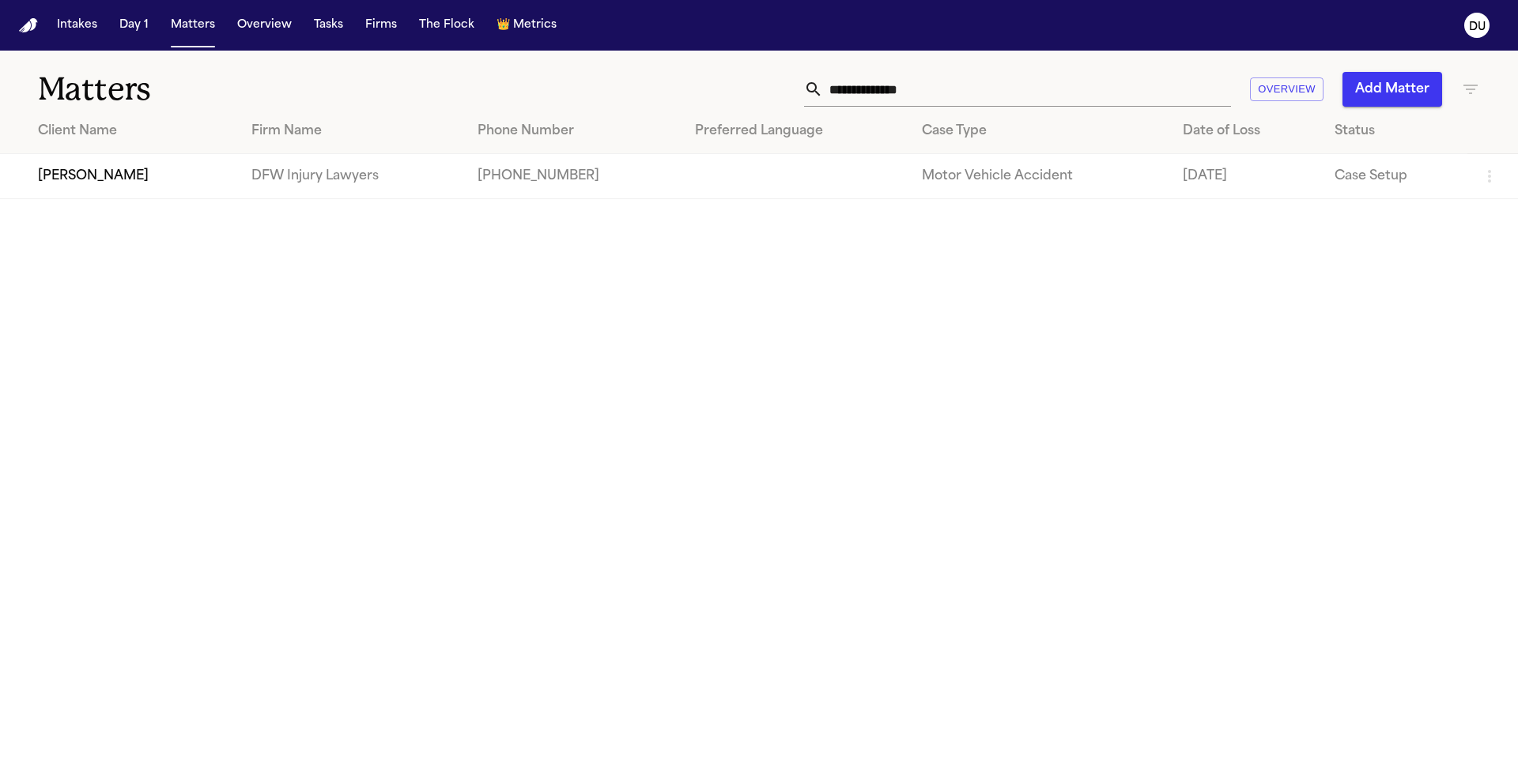
click at [163, 181] on td "[PERSON_NAME]" at bounding box center [119, 176] width 238 height 45
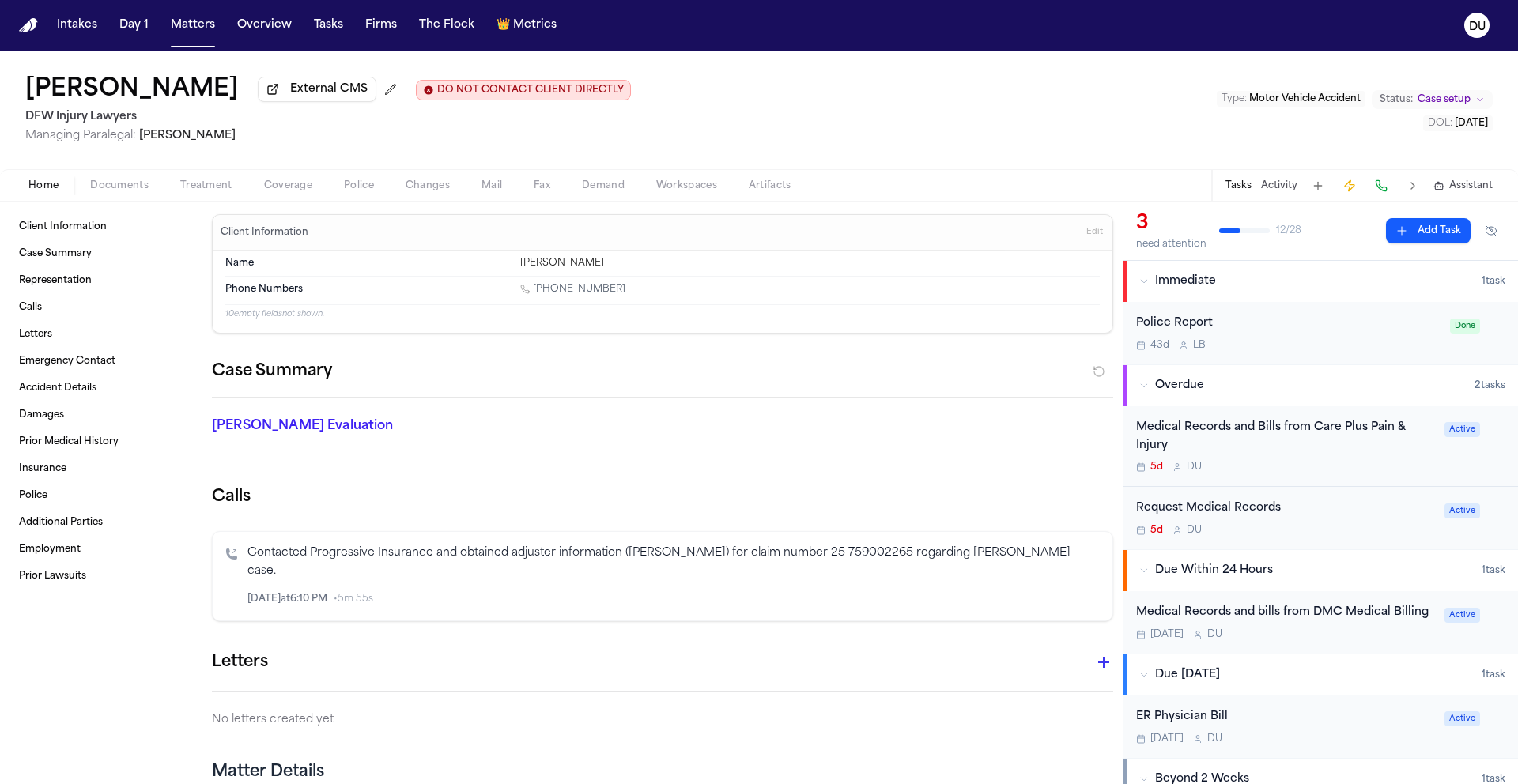
scroll to position [3, 0]
click at [1310, 433] on div "Medical Records and Bills from Care Plus Pain & Injury" at bounding box center [1285, 434] width 299 height 37
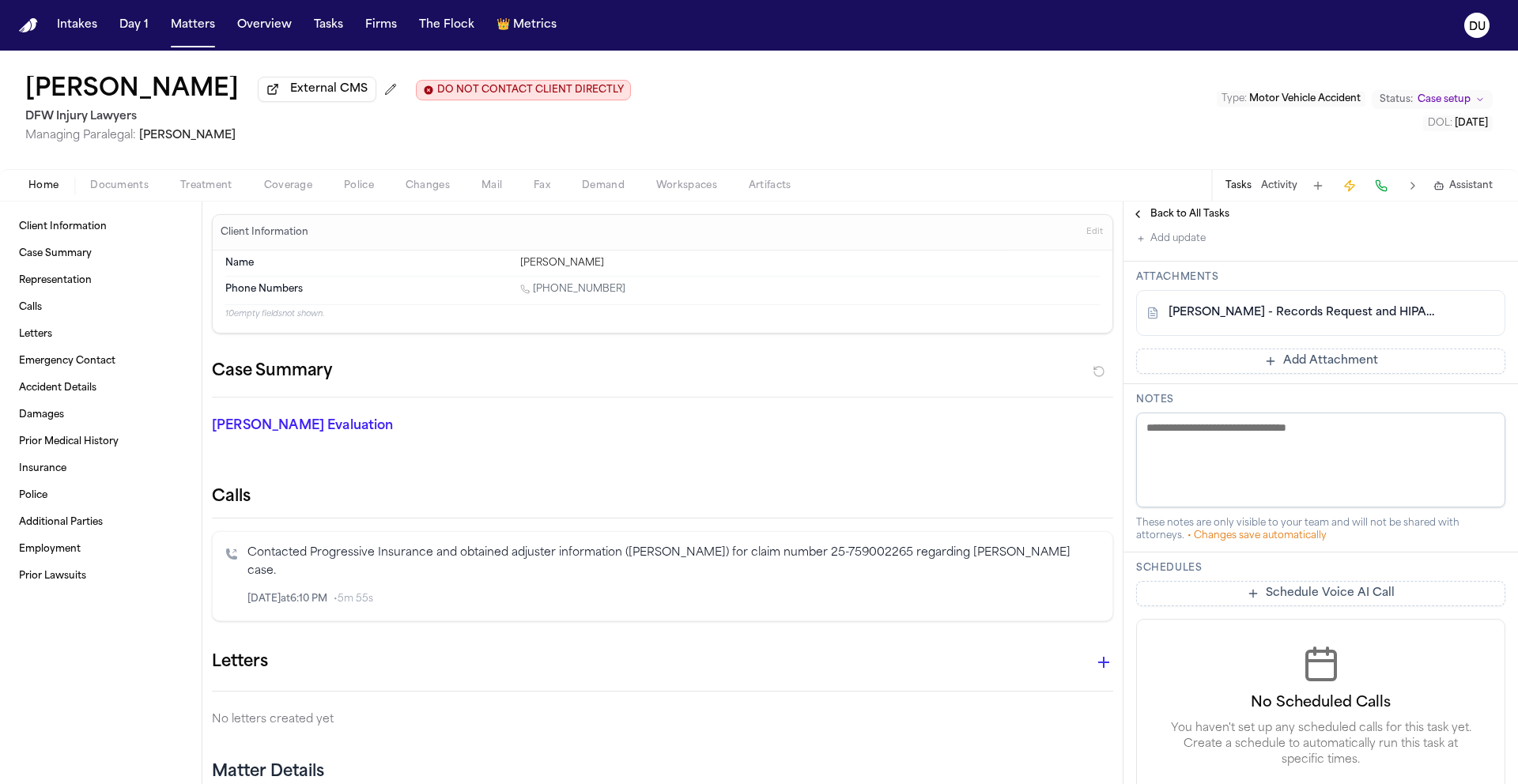
scroll to position [429, 0]
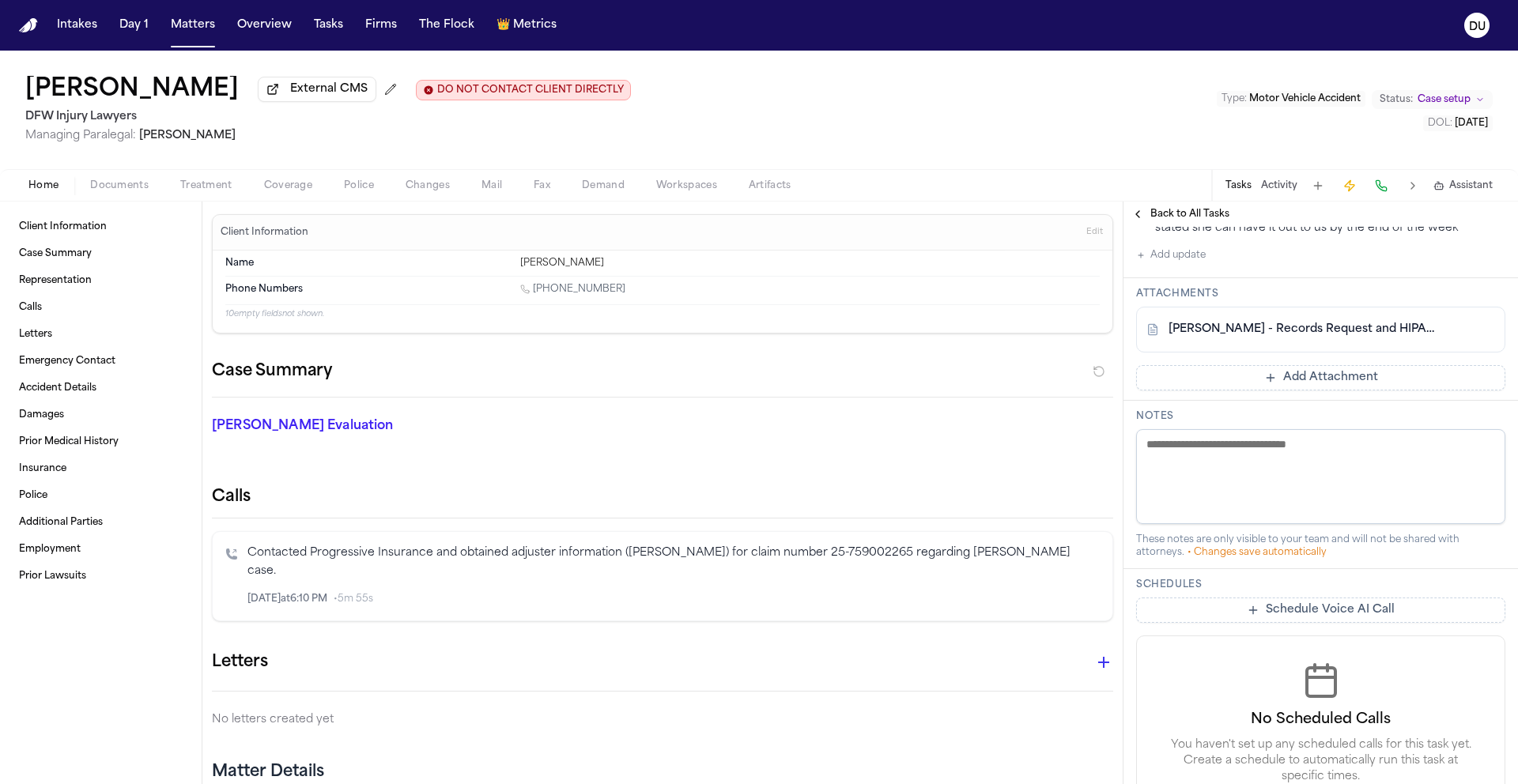
click at [1291, 337] on link "[PERSON_NAME] - Records Request and HIPAA to Care Plus Pain - [DATE]" at bounding box center [1305, 329] width 273 height 16
